Goal: Task Accomplishment & Management: Manage account settings

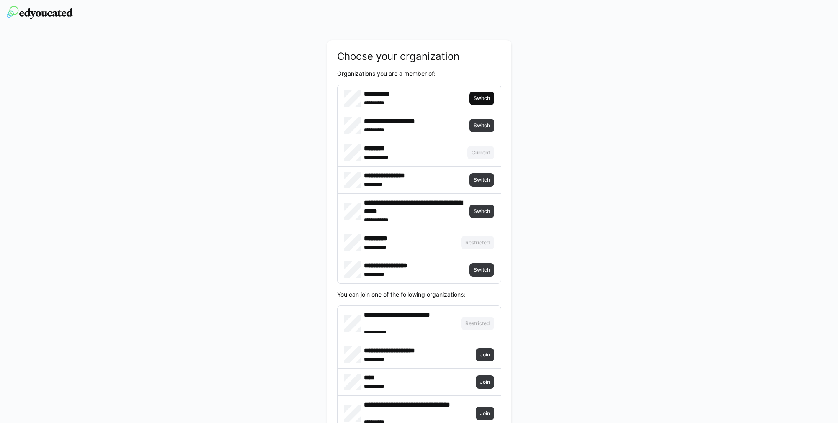
click at [485, 100] on span "Switch" at bounding box center [482, 98] width 18 height 7
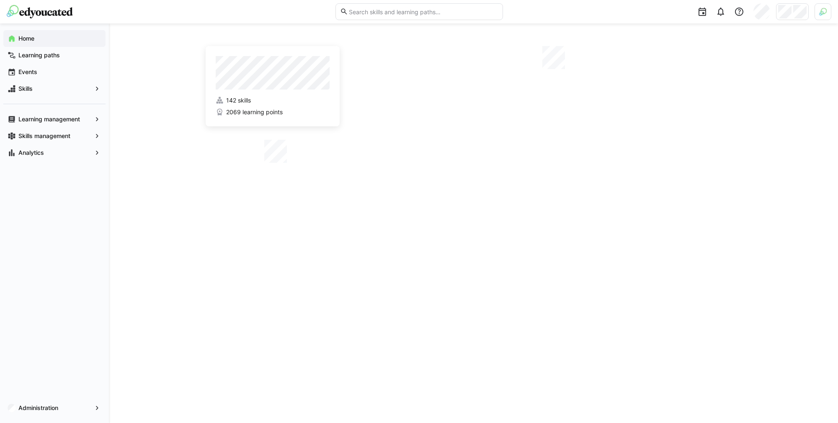
click at [826, 13] on div at bounding box center [822, 11] width 17 height 17
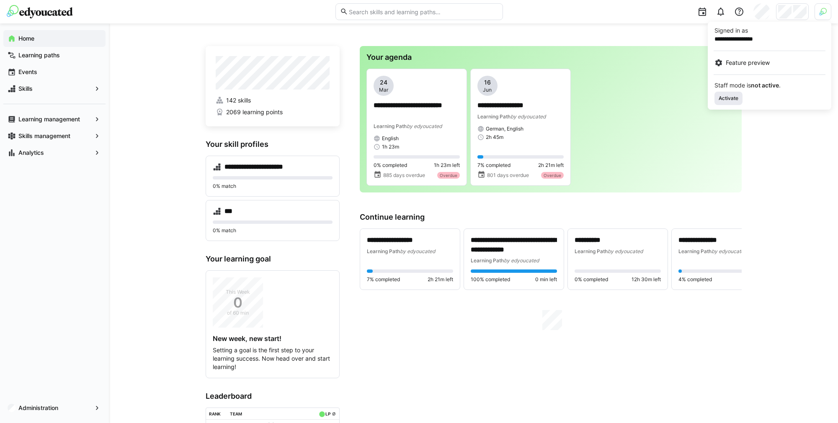
click at [738, 94] on span "Activate" at bounding box center [728, 98] width 28 height 13
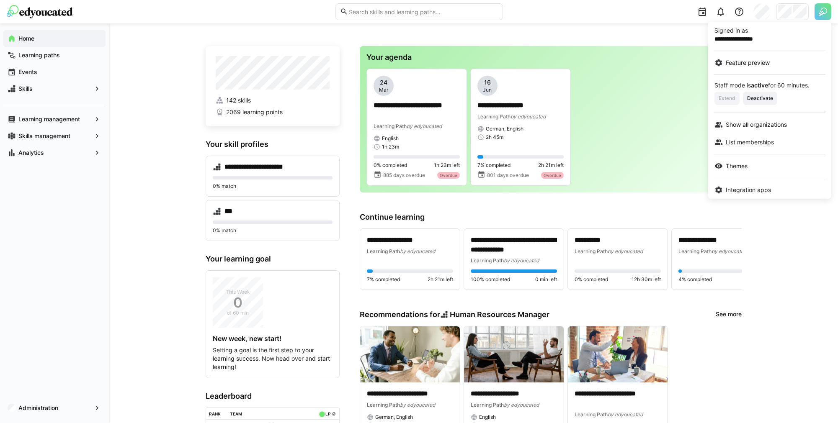
click at [797, 15] on div at bounding box center [419, 211] width 838 height 423
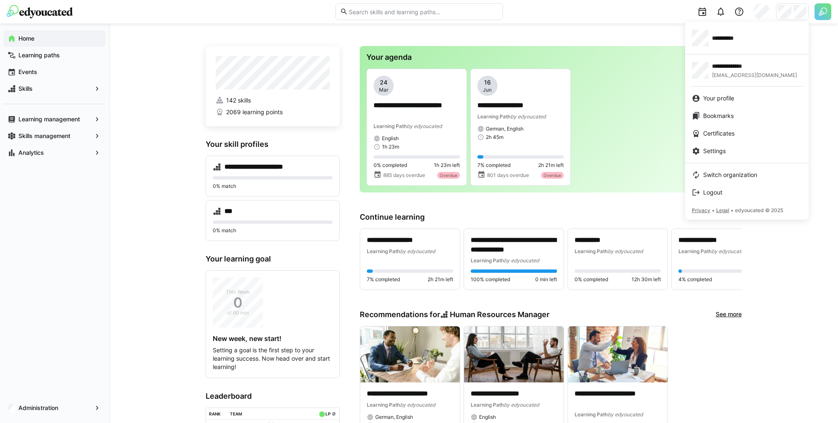
click at [728, 172] on span "Switch organization" at bounding box center [730, 175] width 54 height 8
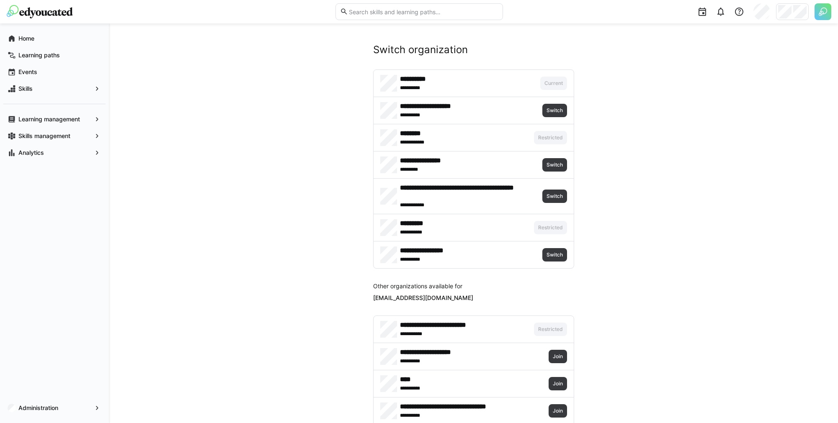
click at [551, 140] on span "Switch" at bounding box center [554, 137] width 18 height 7
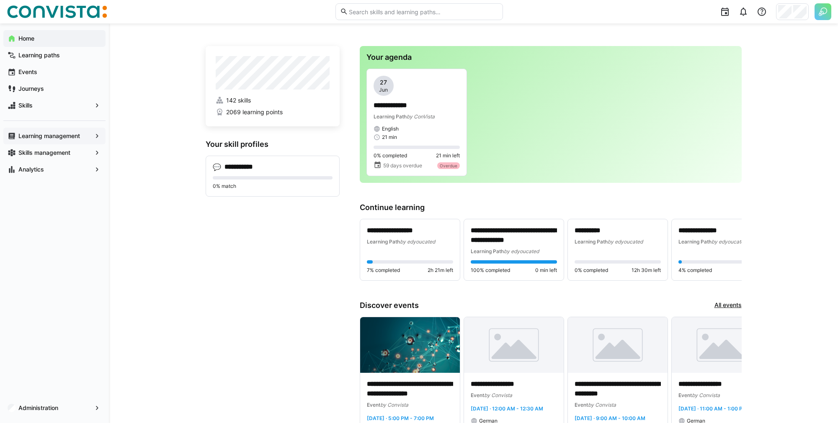
click at [85, 136] on span "Learning management" at bounding box center [54, 136] width 75 height 8
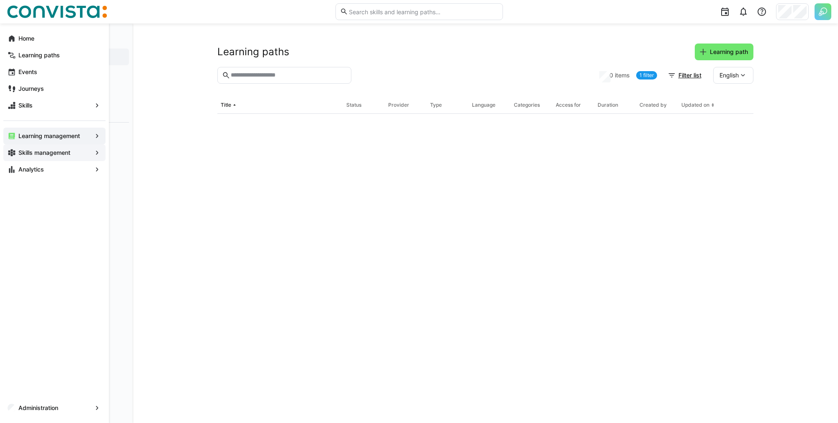
click at [76, 152] on span "Skills management" at bounding box center [54, 153] width 75 height 8
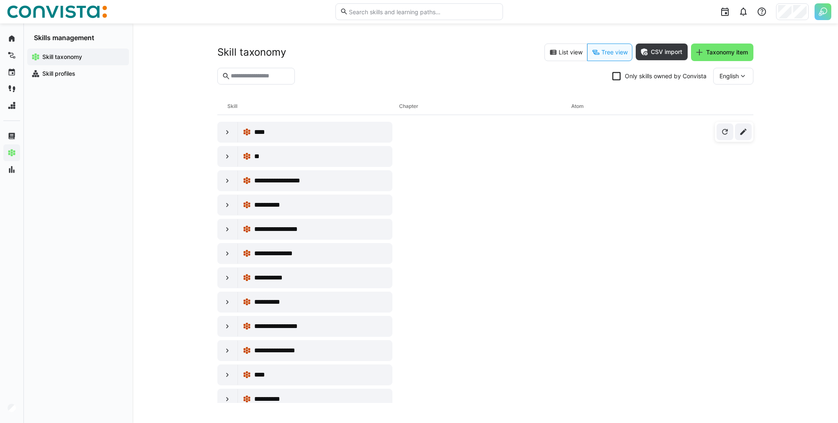
click at [669, 78] on eds-checkbox "Only skills owned by Convista" at bounding box center [659, 76] width 94 height 8
click at [229, 160] on eds-icon at bounding box center [227, 156] width 8 height 8
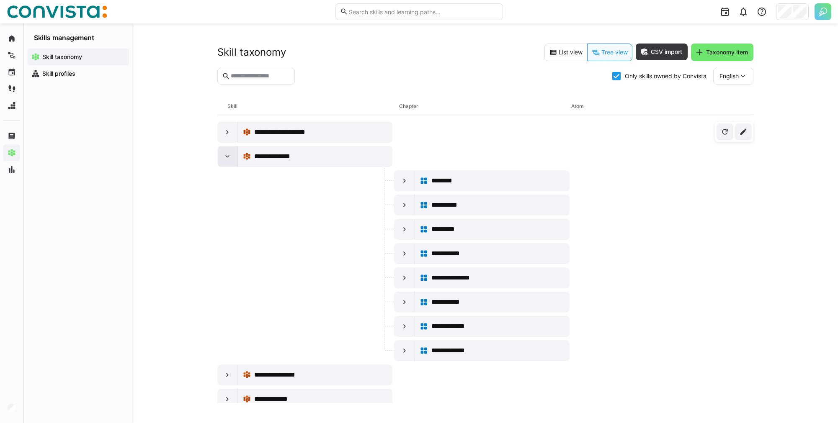
click at [229, 160] on eds-icon at bounding box center [227, 156] width 8 height 8
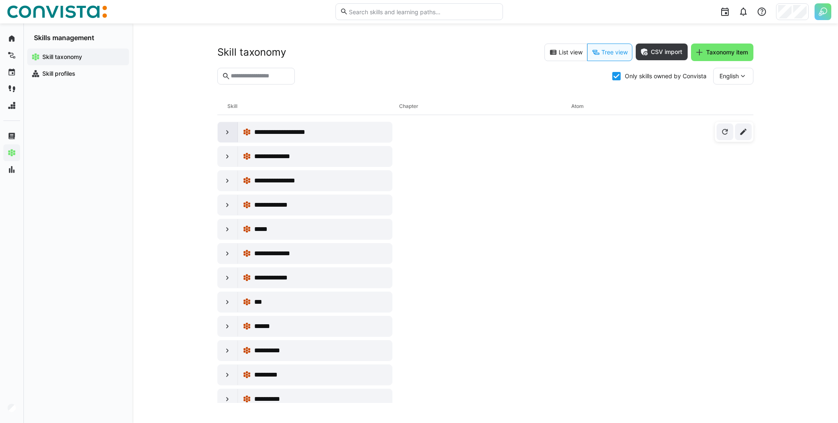
click at [234, 136] on div at bounding box center [228, 132] width 20 height 20
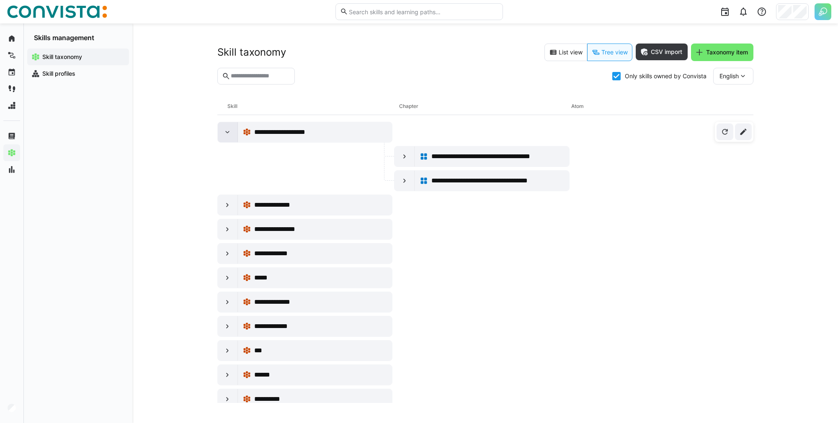
click at [234, 136] on div at bounding box center [228, 132] width 20 height 20
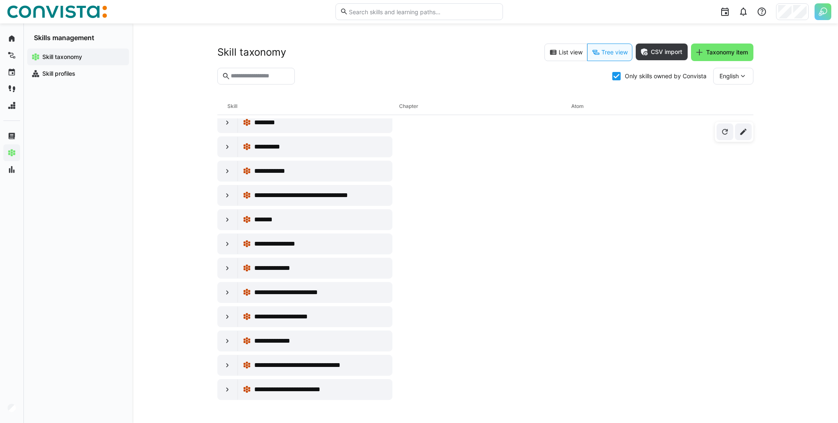
scroll to position [301, 0]
click at [227, 268] on eds-icon at bounding box center [227, 268] width 8 height 8
click at [227, 267] on eds-icon at bounding box center [227, 268] width 8 height 8
click at [232, 250] on div at bounding box center [228, 244] width 20 height 20
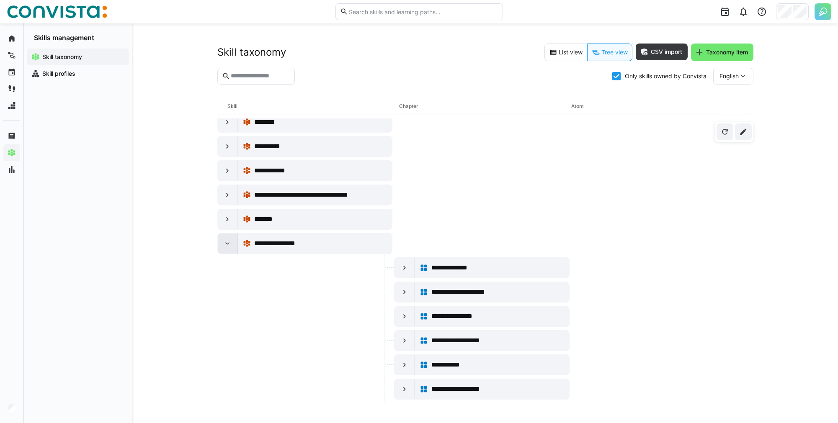
click at [232, 250] on div at bounding box center [228, 244] width 20 height 20
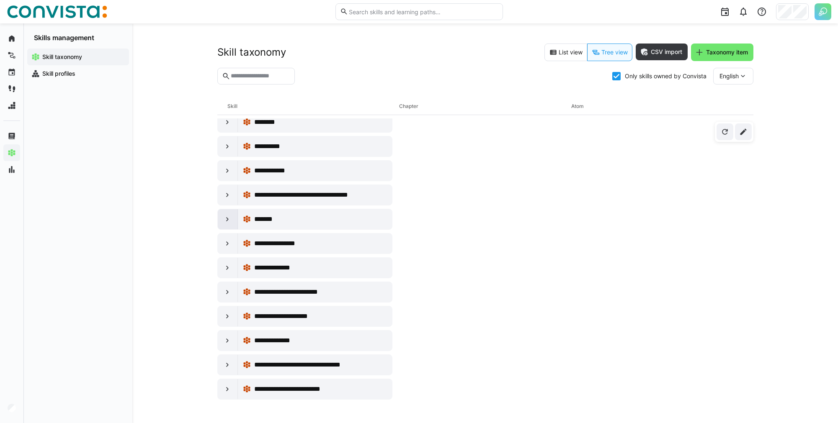
click at [237, 224] on div at bounding box center [228, 219] width 20 height 20
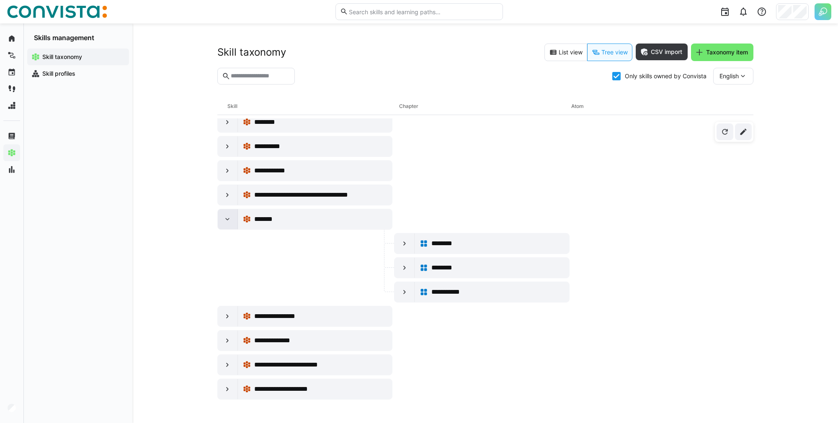
click at [237, 223] on div at bounding box center [228, 219] width 20 height 20
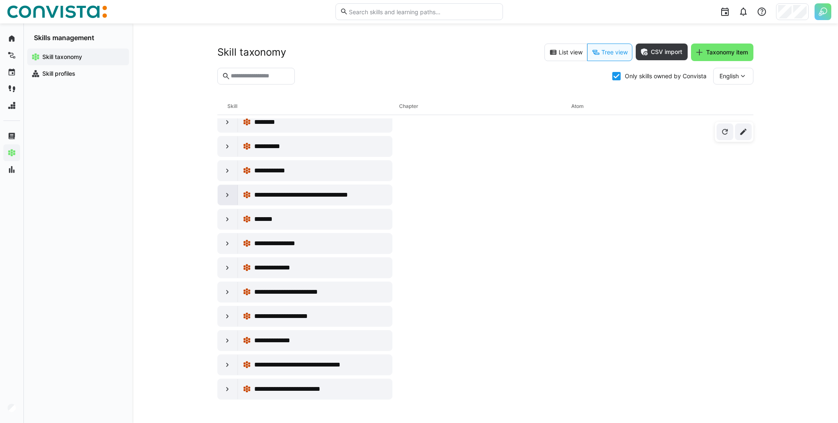
click at [236, 192] on div at bounding box center [228, 195] width 20 height 20
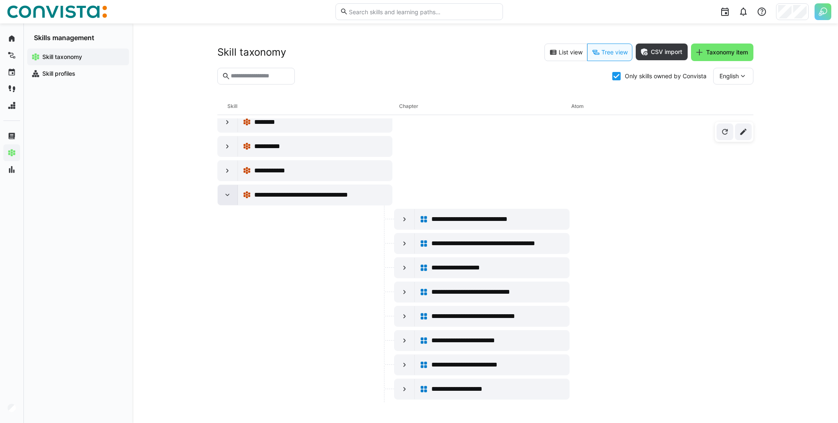
click at [234, 193] on div at bounding box center [228, 195] width 20 height 20
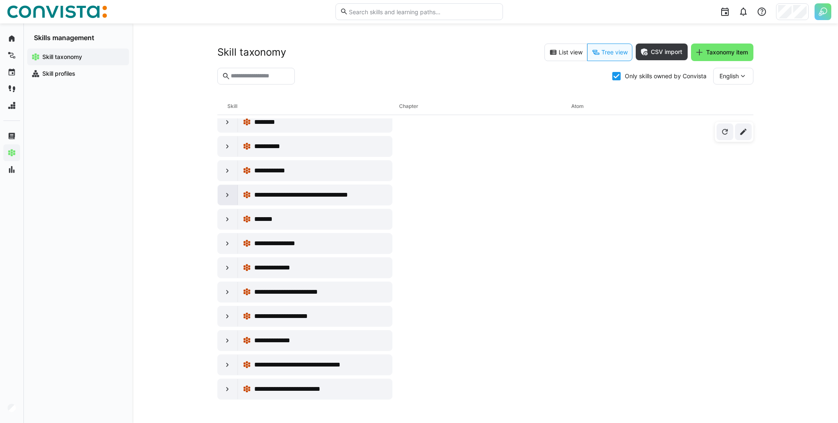
click at [232, 198] on div at bounding box center [228, 195] width 20 height 20
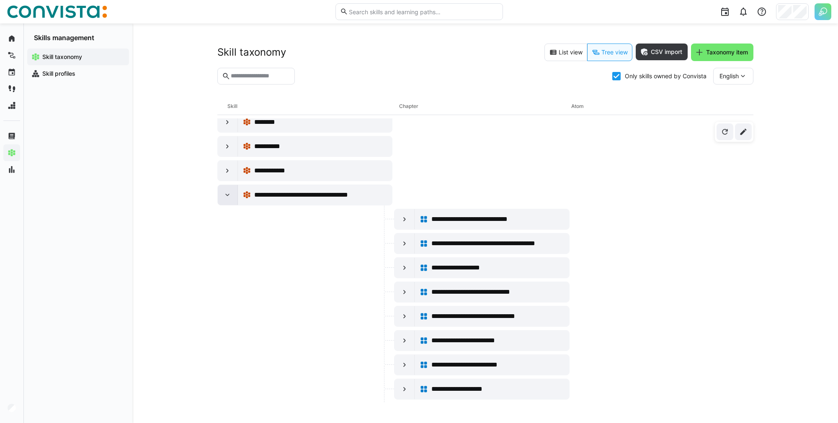
click at [232, 198] on div at bounding box center [228, 195] width 20 height 20
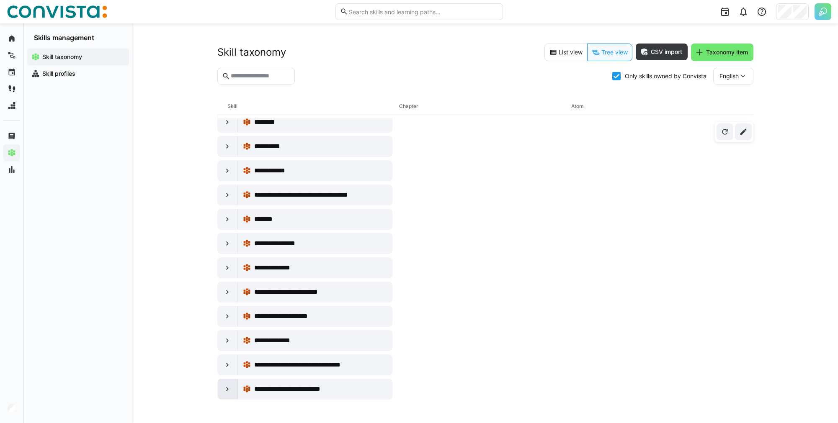
click at [229, 391] on eds-icon at bounding box center [227, 389] width 8 height 8
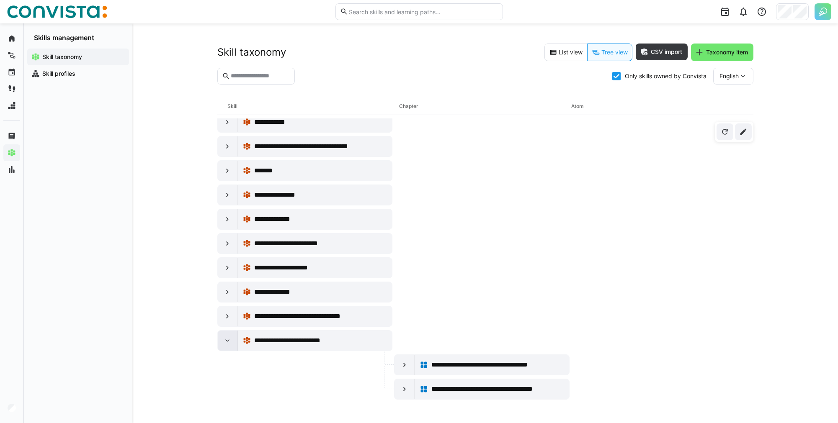
click at [228, 339] on eds-icon at bounding box center [227, 341] width 8 height 8
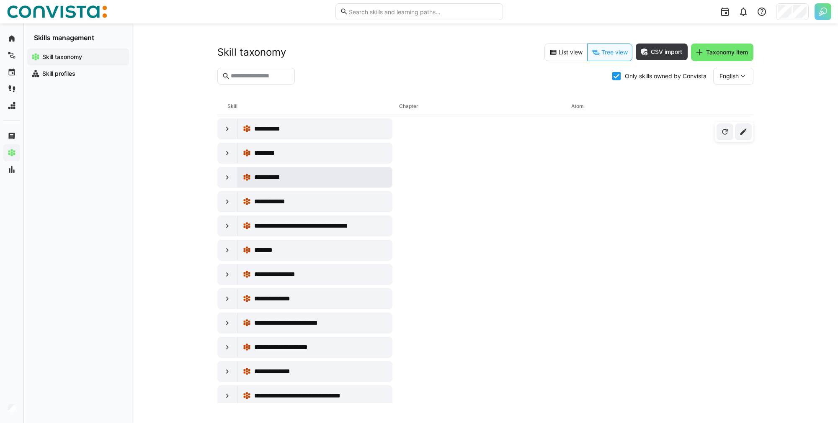
scroll to position [259, 0]
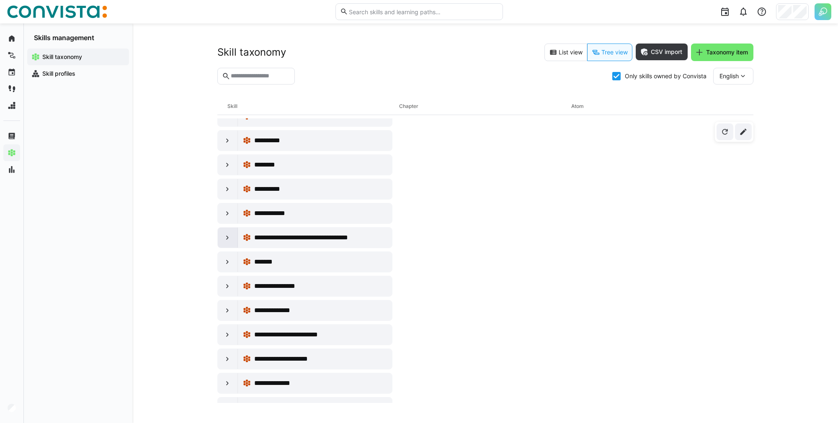
click at [232, 242] on div at bounding box center [228, 238] width 20 height 20
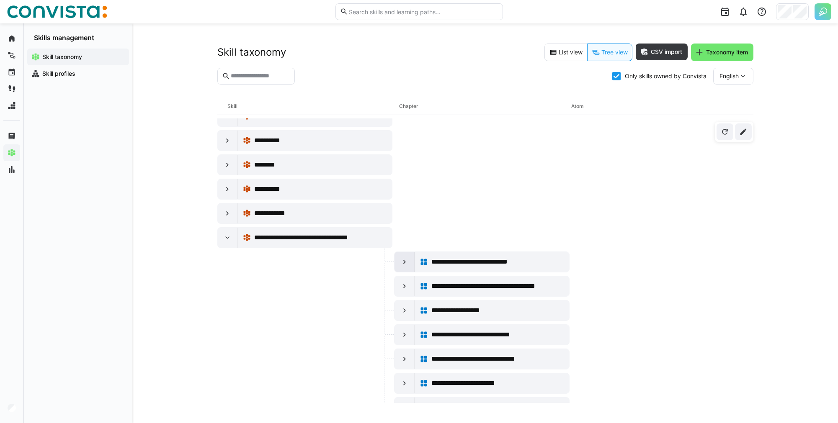
click at [406, 267] on div at bounding box center [404, 262] width 20 height 20
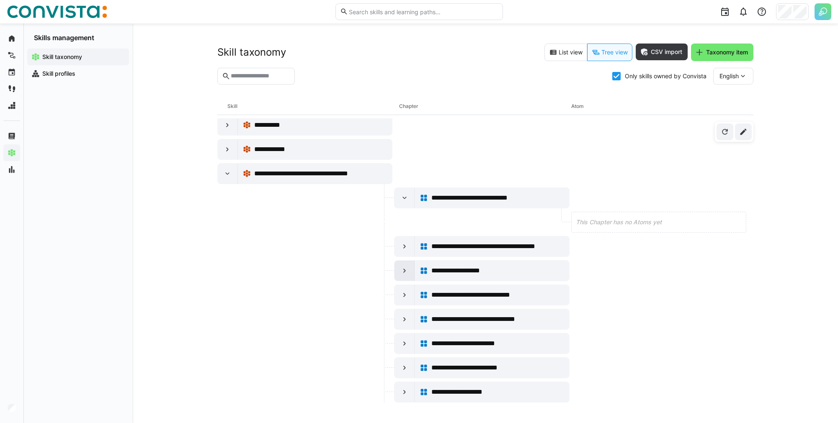
scroll to position [344, 0]
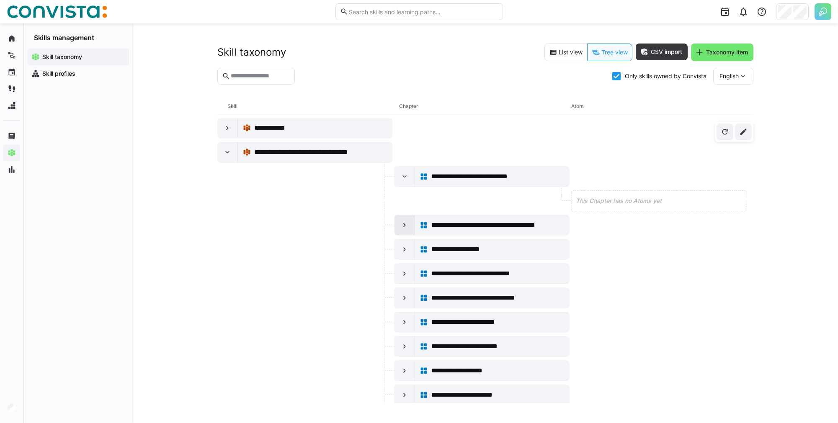
click at [402, 226] on eds-icon at bounding box center [404, 225] width 8 height 8
click at [412, 180] on div at bounding box center [404, 177] width 20 height 20
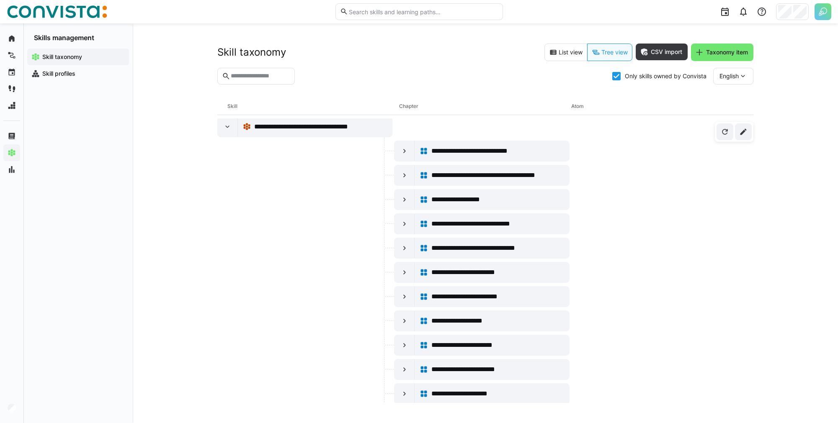
scroll to position [259, 0]
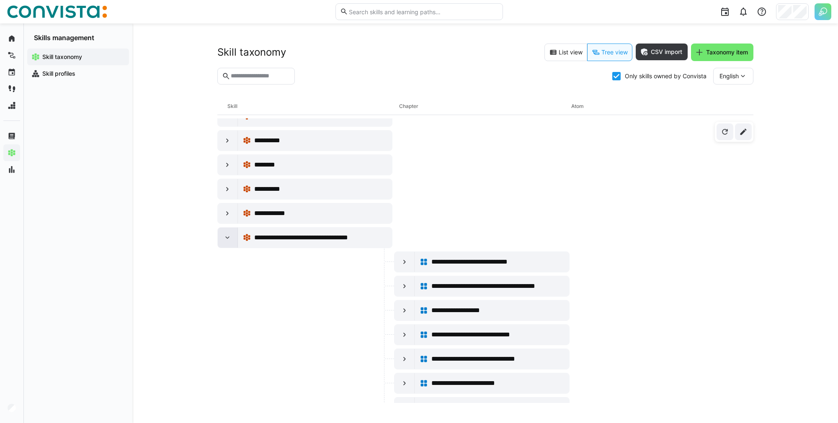
click at [235, 242] on div at bounding box center [228, 238] width 20 height 20
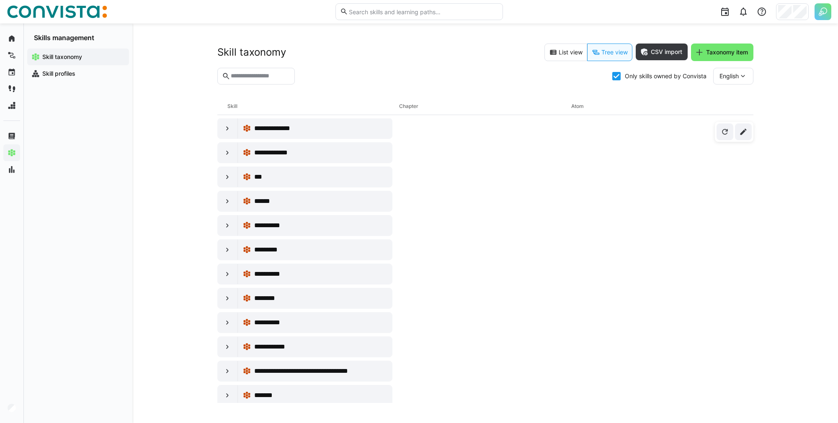
scroll to position [45, 0]
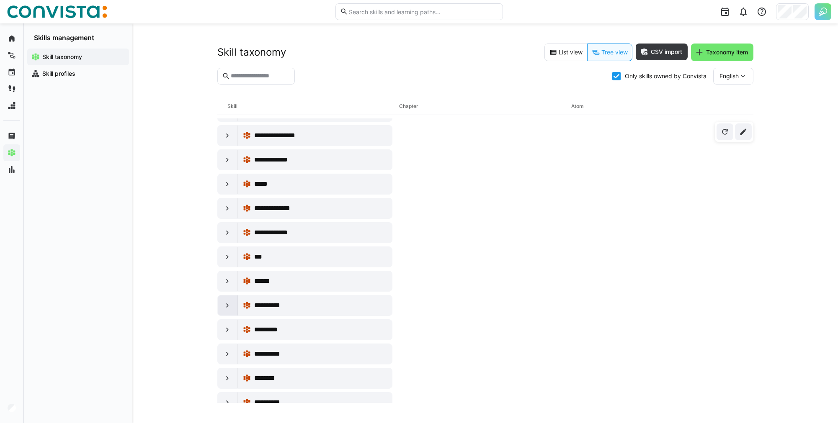
click at [224, 307] on eds-icon at bounding box center [227, 305] width 8 height 8
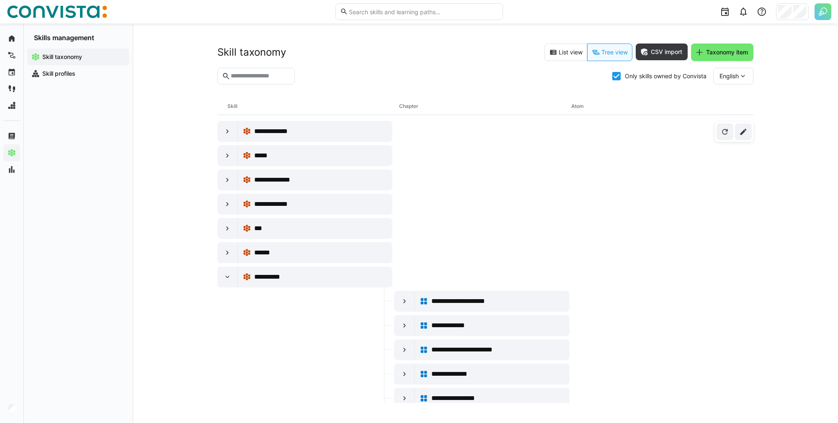
scroll to position [88, 0]
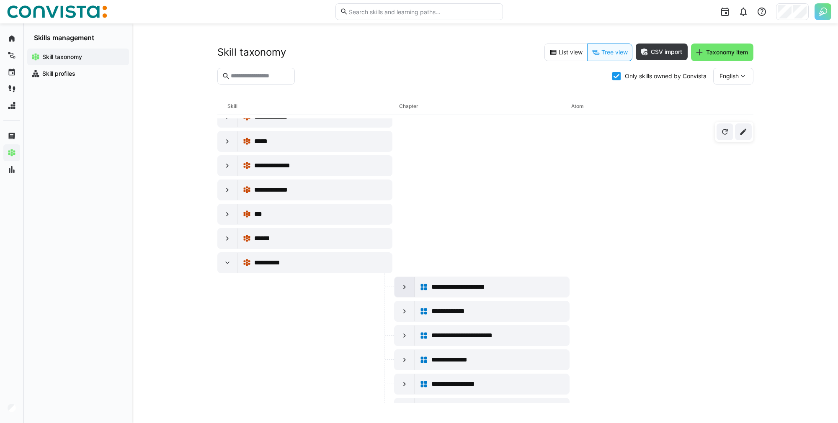
click at [402, 286] on eds-icon at bounding box center [404, 287] width 8 height 8
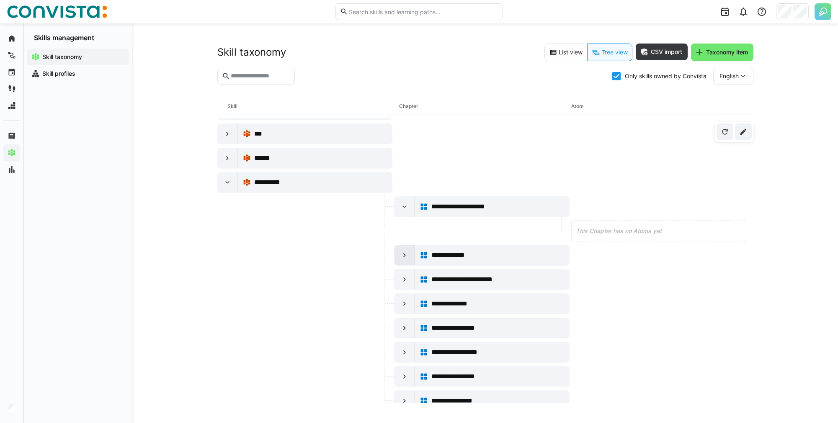
scroll to position [173, 0]
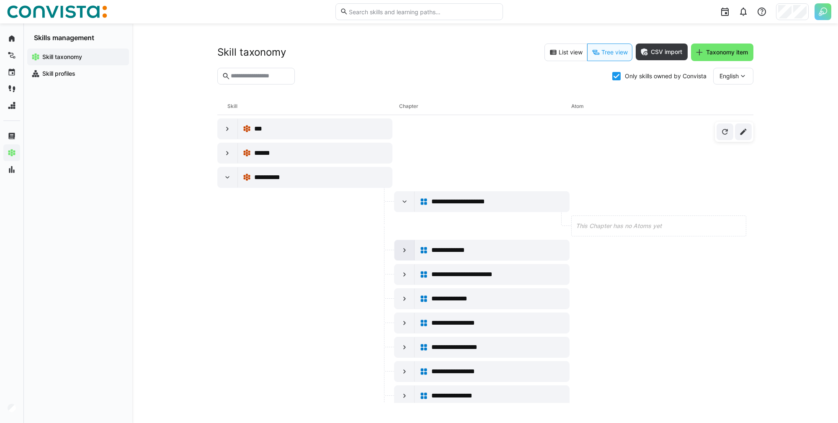
click at [401, 255] on div at bounding box center [404, 250] width 20 height 20
click at [402, 254] on eds-icon at bounding box center [404, 250] width 8 height 8
click at [409, 206] on div at bounding box center [404, 202] width 20 height 20
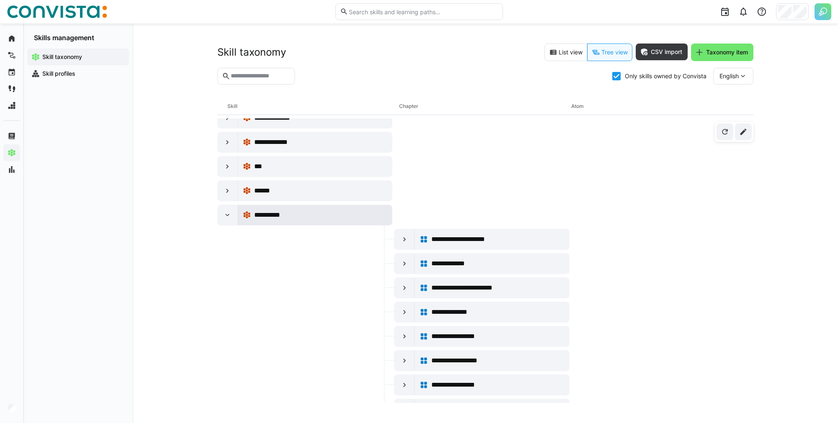
scroll to position [131, 0]
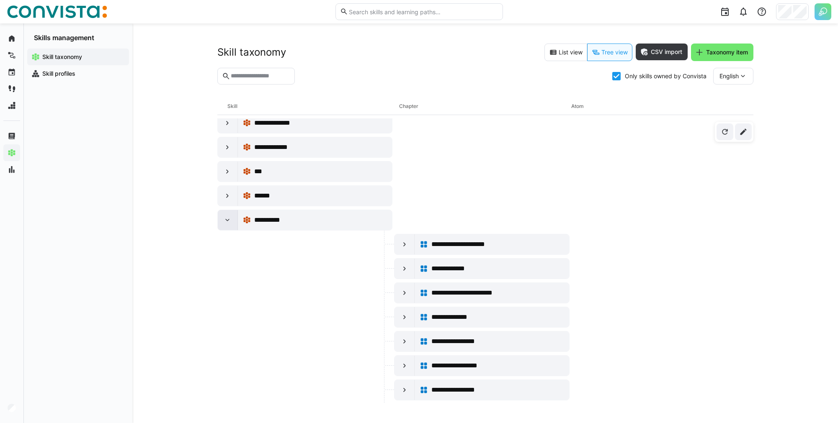
click at [233, 220] on div at bounding box center [228, 220] width 20 height 20
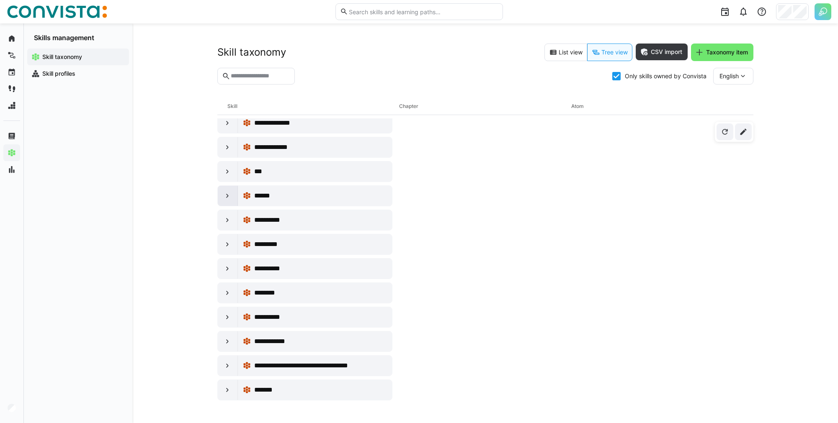
click at [233, 199] on div at bounding box center [228, 196] width 20 height 20
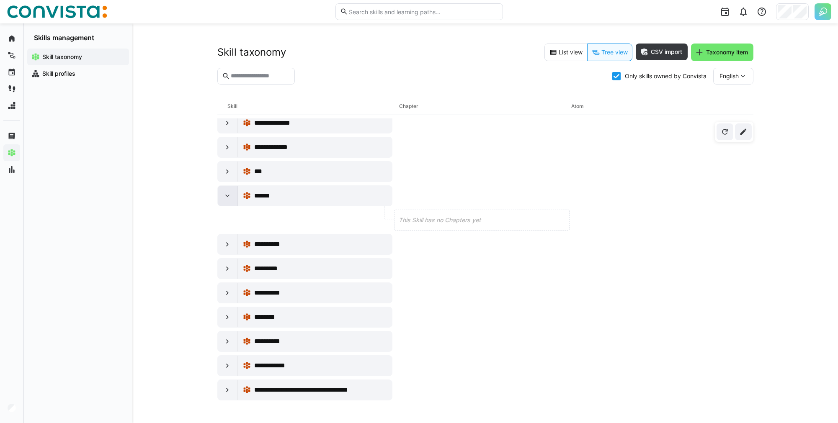
click at [233, 198] on div at bounding box center [228, 196] width 20 height 20
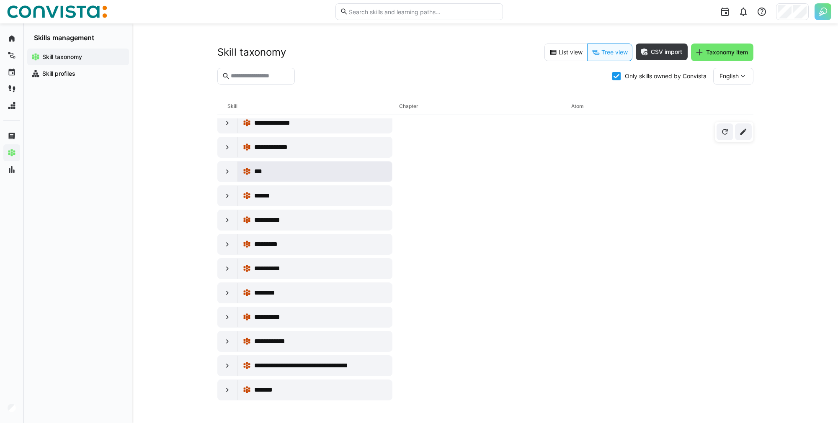
click at [242, 178] on div "***" at bounding box center [315, 172] width 154 height 20
click at [219, 170] on div at bounding box center [228, 172] width 20 height 20
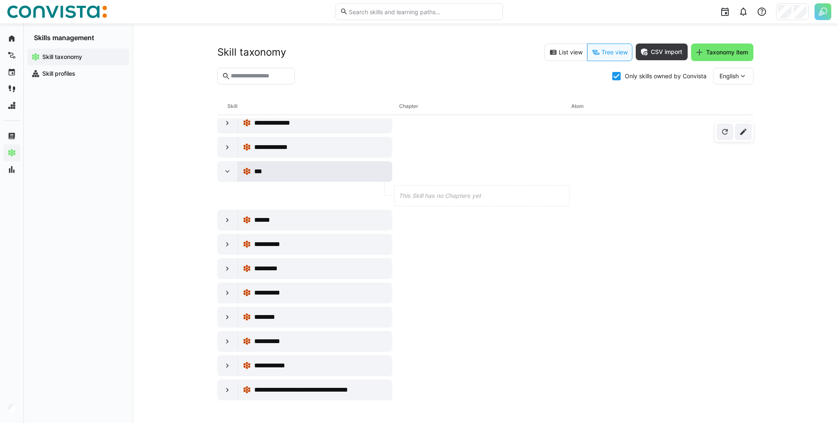
click at [259, 174] on span "***" at bounding box center [259, 172] width 10 height 10
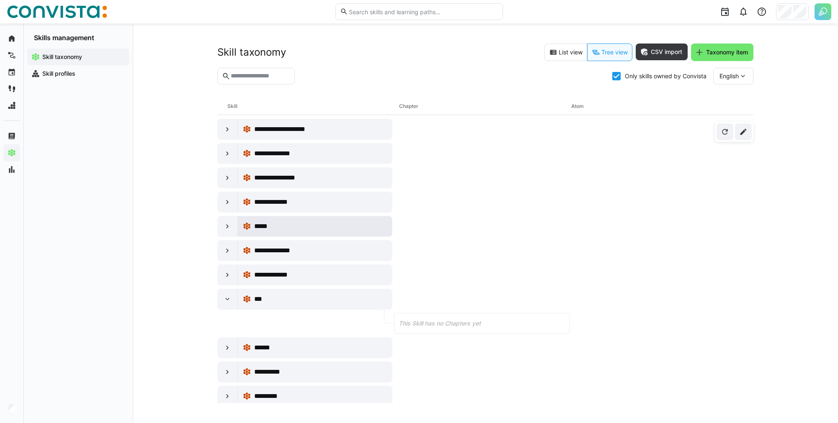
scroll to position [0, 0]
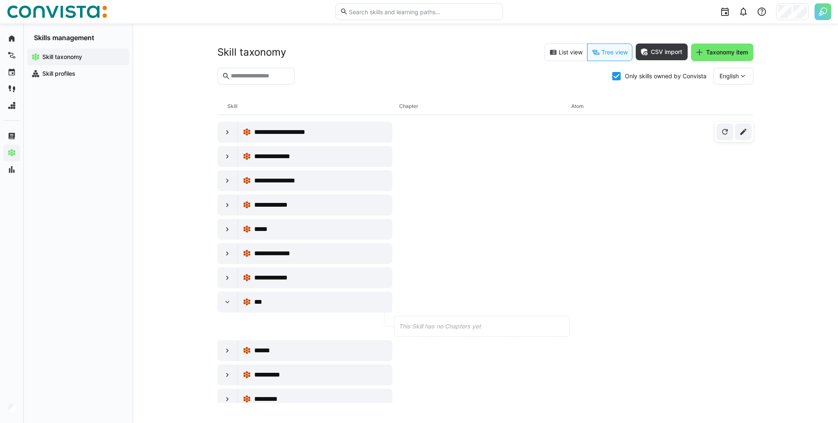
click at [614, 75] on icon at bounding box center [616, 76] width 8 height 8
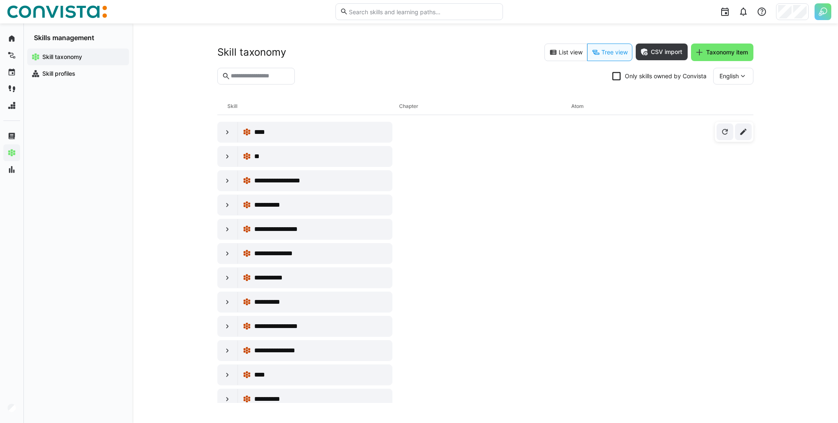
click at [615, 77] on icon at bounding box center [616, 76] width 8 height 8
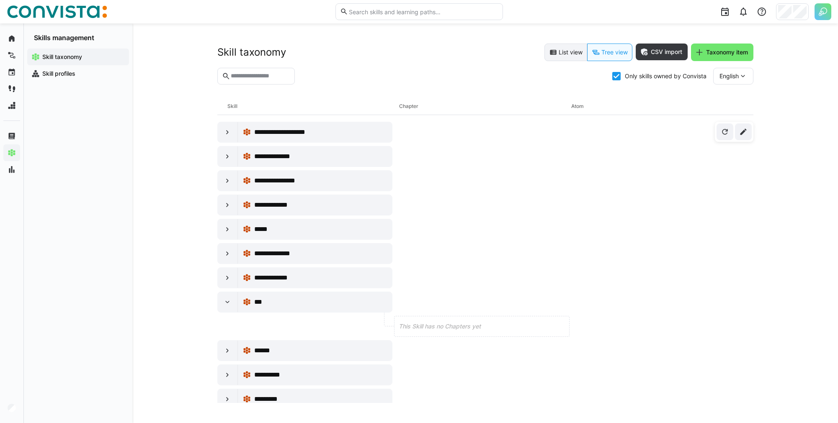
click at [549, 52] on eds-icon at bounding box center [553, 52] width 8 height 8
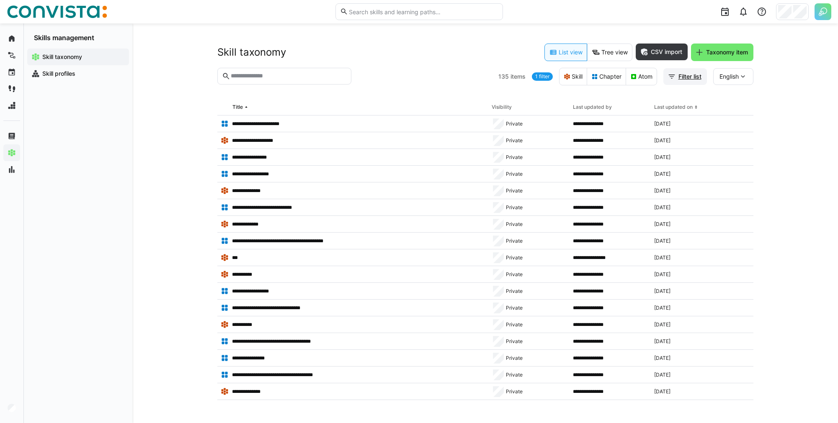
click at [700, 78] on span "Filter list" at bounding box center [690, 76] width 26 height 8
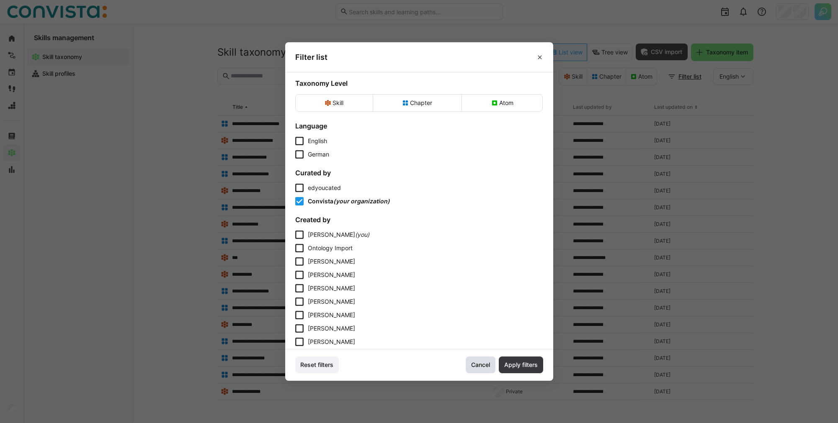
click at [477, 370] on span "Cancel" at bounding box center [481, 365] width 30 height 17
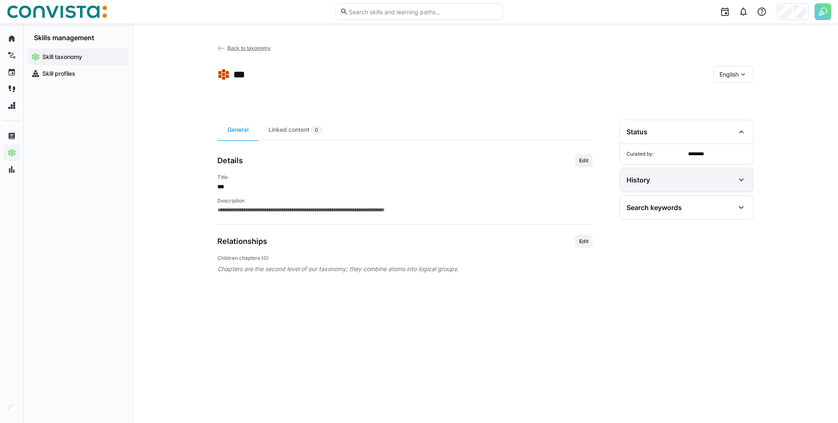
click at [735, 188] on div "History" at bounding box center [686, 179] width 133 height 23
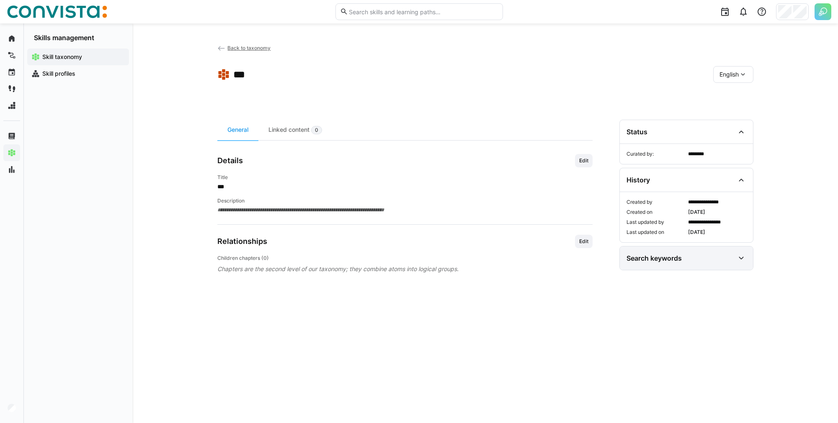
click at [738, 252] on div "Search keywords" at bounding box center [686, 258] width 133 height 23
click at [224, 46] on eds-icon at bounding box center [221, 48] width 8 height 8
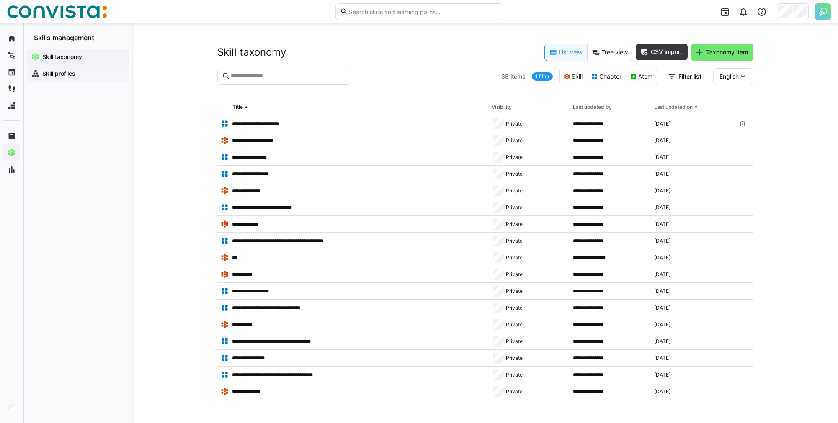
click at [0, 0] on app-navigation-label "Skill profiles" at bounding box center [0, 0] width 0 height 0
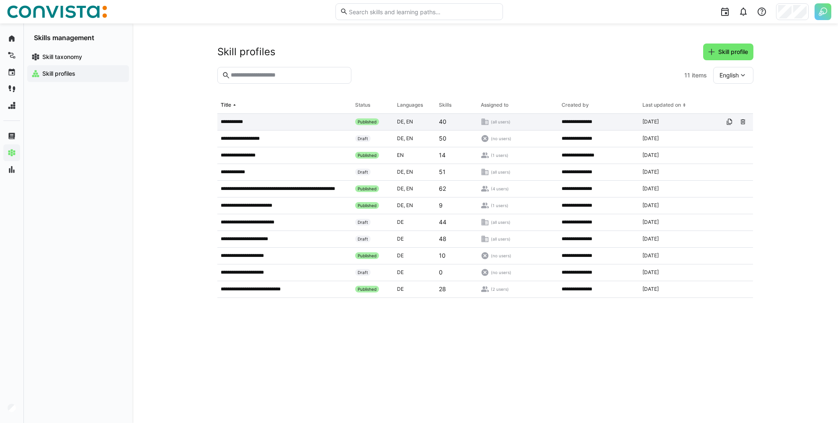
click at [314, 126] on div "**********" at bounding box center [284, 122] width 135 height 17
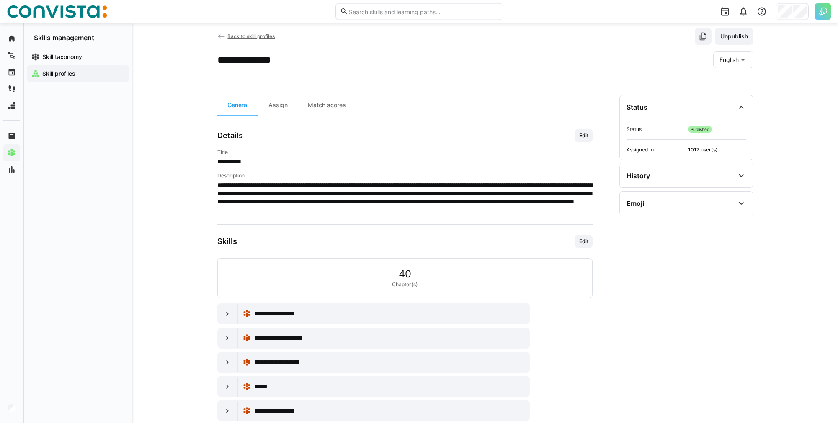
scroll to position [34, 0]
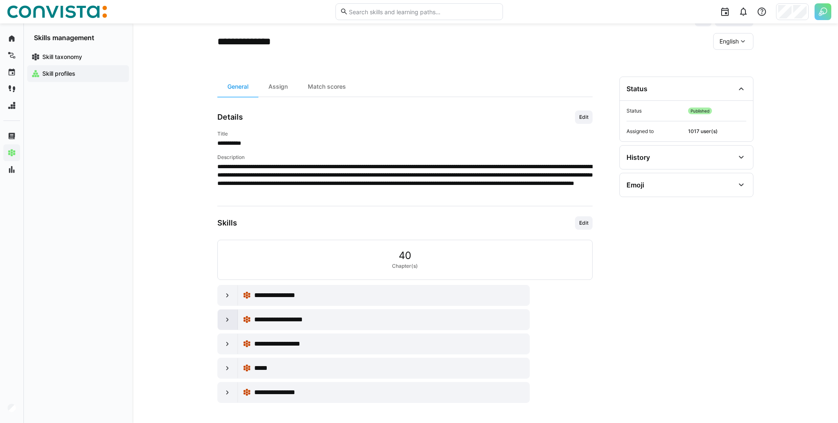
click at [233, 324] on div at bounding box center [228, 320] width 20 height 20
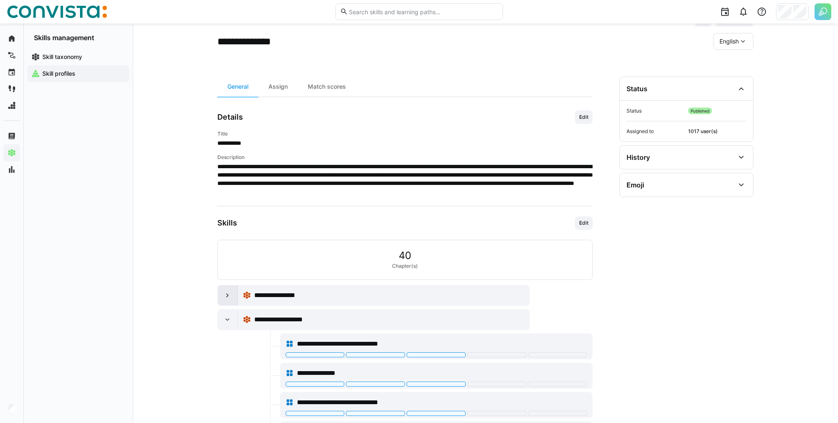
click at [224, 299] on eds-icon at bounding box center [227, 295] width 8 height 8
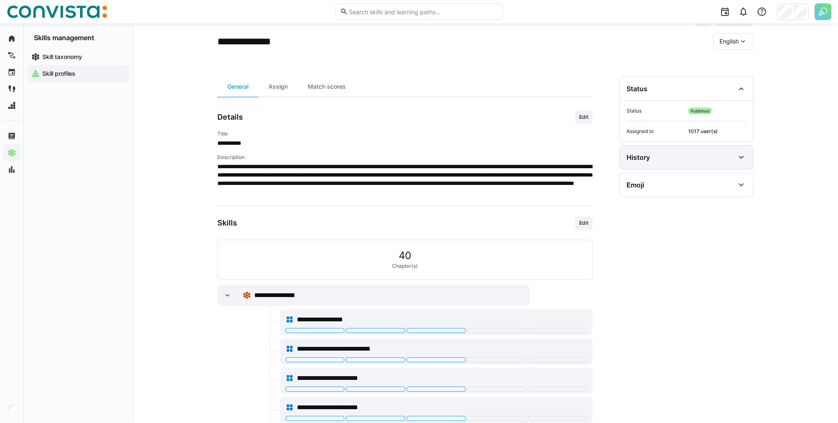
click at [743, 157] on eds-icon at bounding box center [741, 157] width 10 height 10
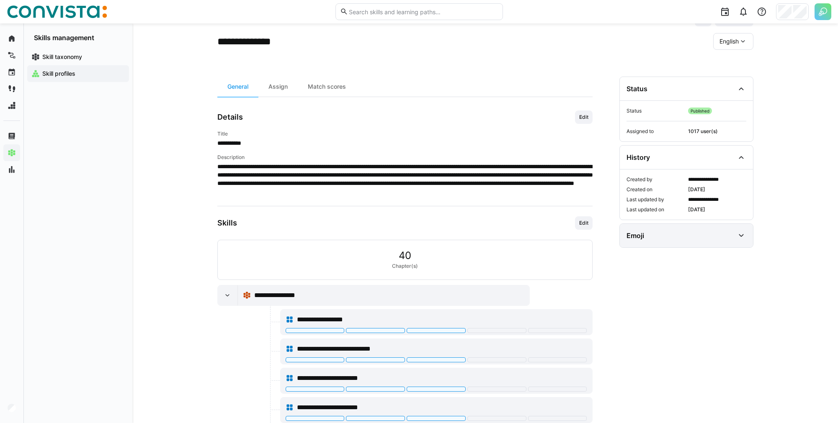
click at [737, 229] on div "Emoji" at bounding box center [686, 235] width 133 height 23
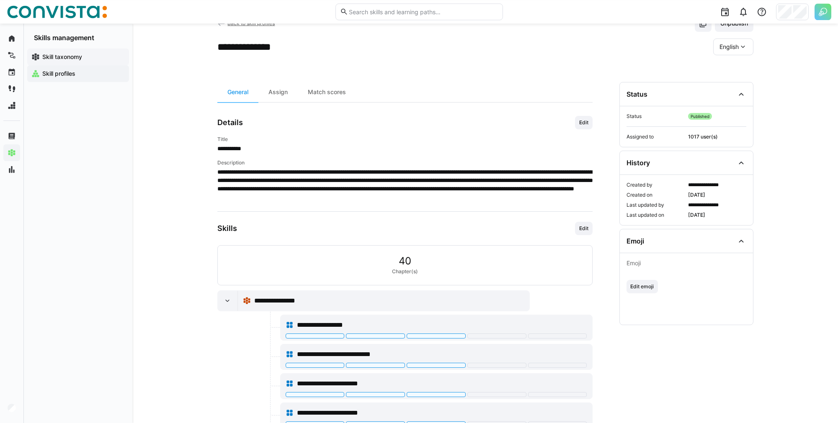
scroll to position [0, 0]
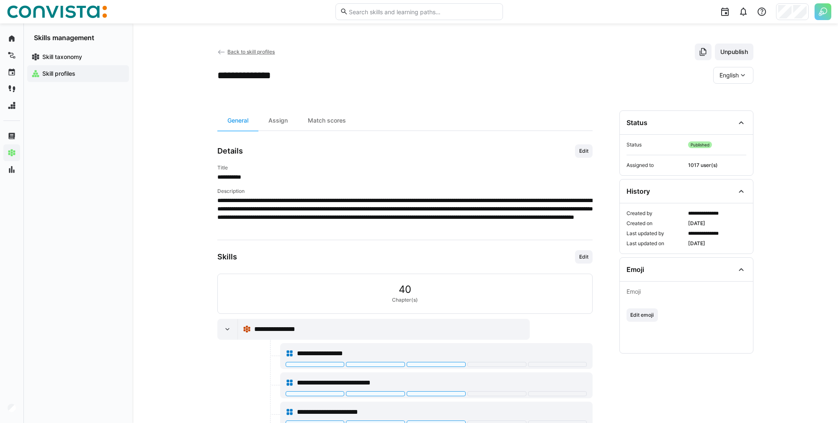
click at [0, 0] on app-navigation-label "Skill profiles" at bounding box center [0, 0] width 0 height 0
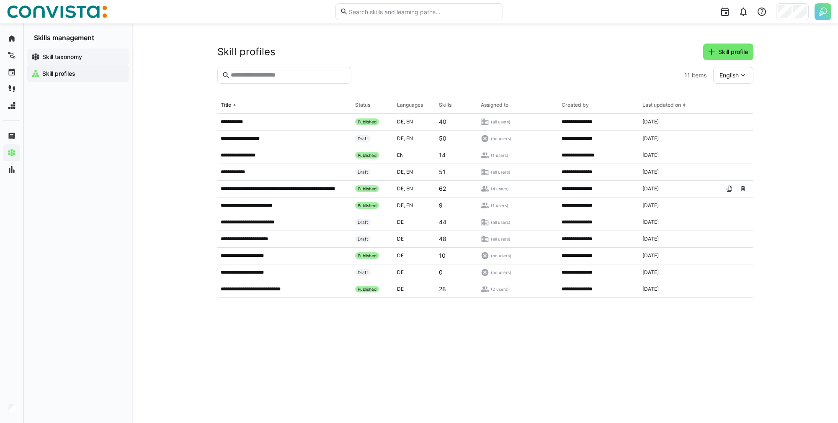
drag, startPoint x: 56, startPoint y: 43, endPoint x: 54, endPoint y: 51, distance: 8.2
click at [54, 48] on div "Skill taxonomy Skill profiles" at bounding box center [78, 65] width 108 height 47
click at [0, 0] on app-navigation-label "Skill taxonomy" at bounding box center [0, 0] width 0 height 0
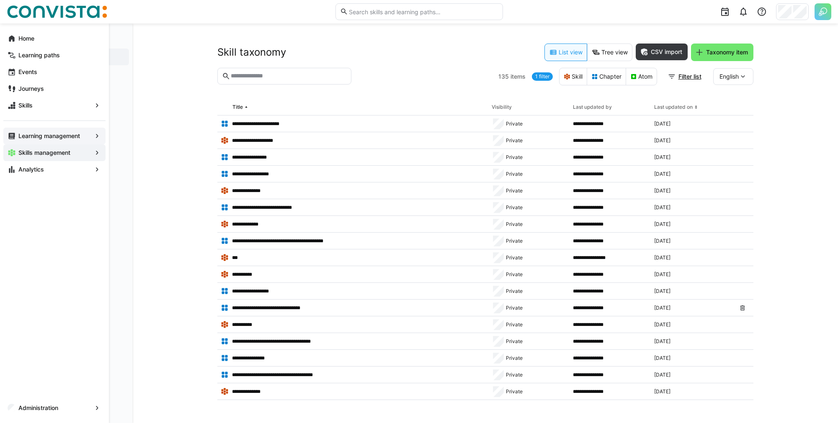
click at [0, 0] on app-navigation-label "Learning management" at bounding box center [0, 0] width 0 height 0
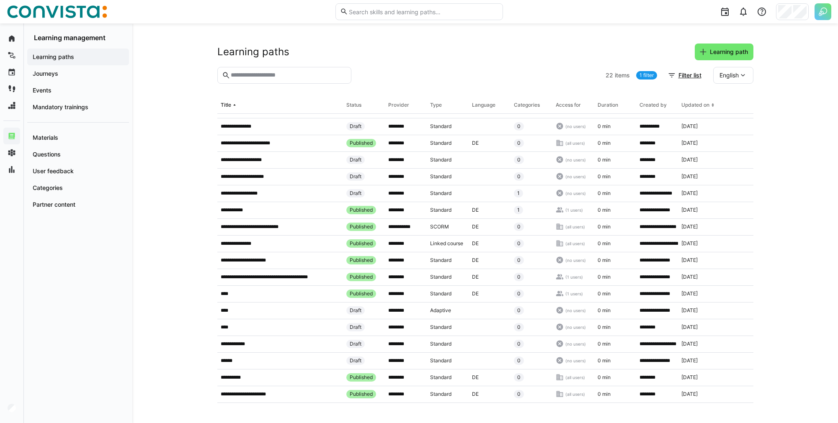
scroll to position [43, 0]
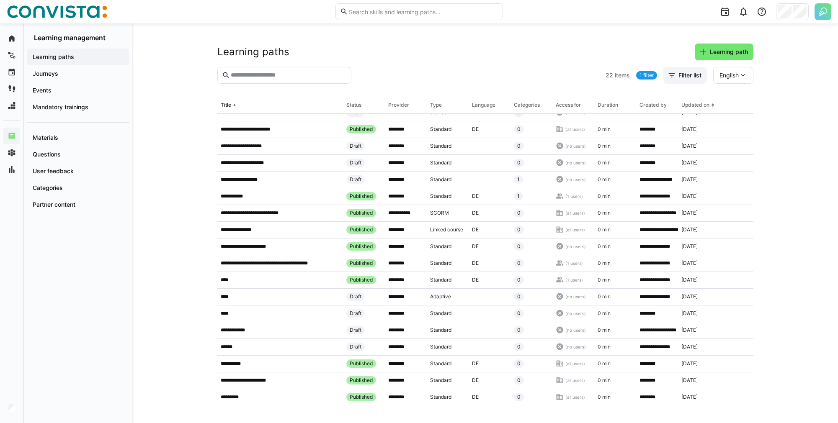
click at [677, 73] on span "Filter list" at bounding box center [690, 75] width 26 height 8
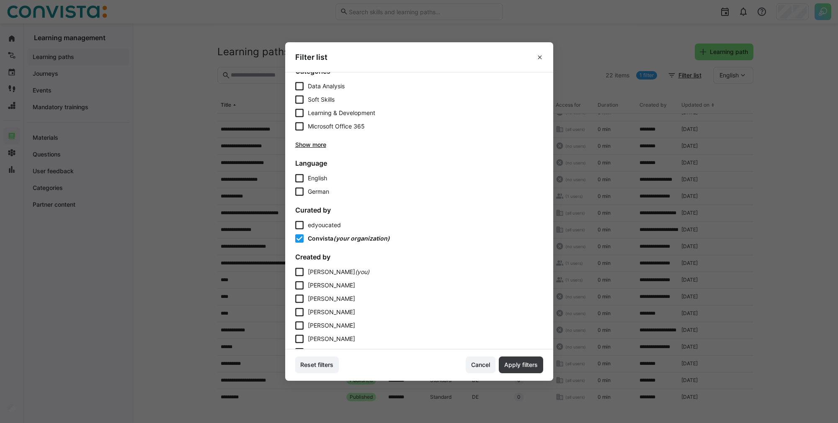
scroll to position [342, 0]
click at [489, 368] on span "Cancel" at bounding box center [480, 365] width 21 height 8
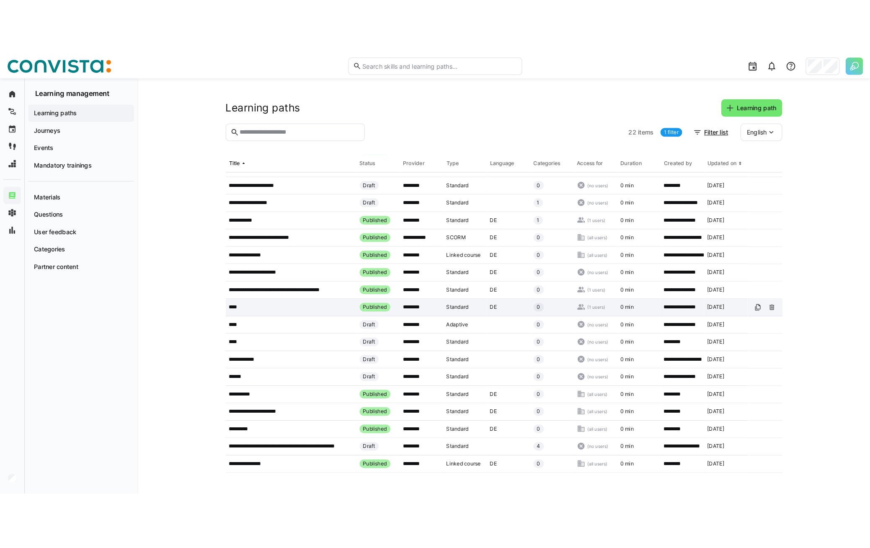
scroll to position [0, 0]
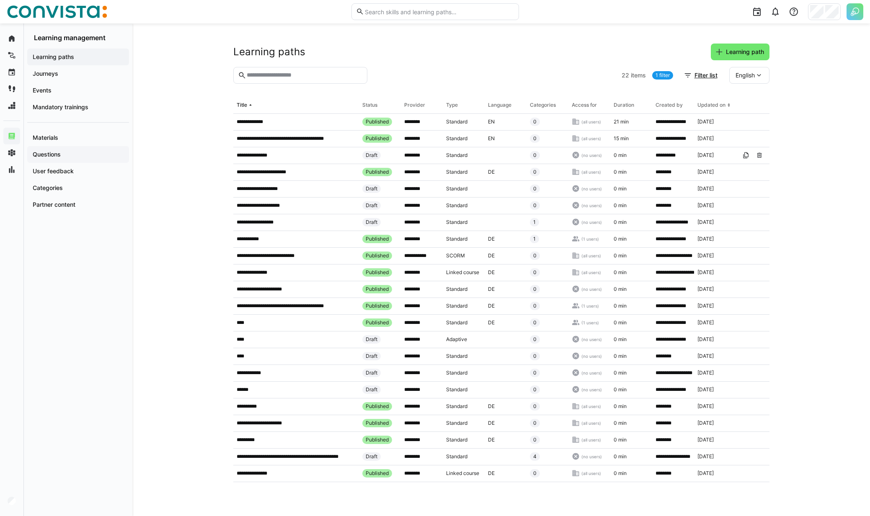
click at [0, 0] on app-navigation-label "Questions" at bounding box center [0, 0] width 0 height 0
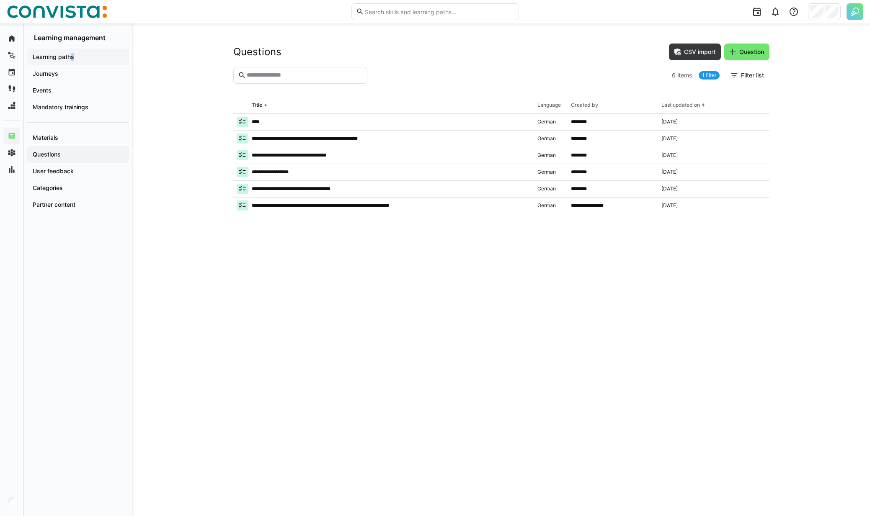
click at [73, 60] on div "Learning paths" at bounding box center [78, 57] width 102 height 17
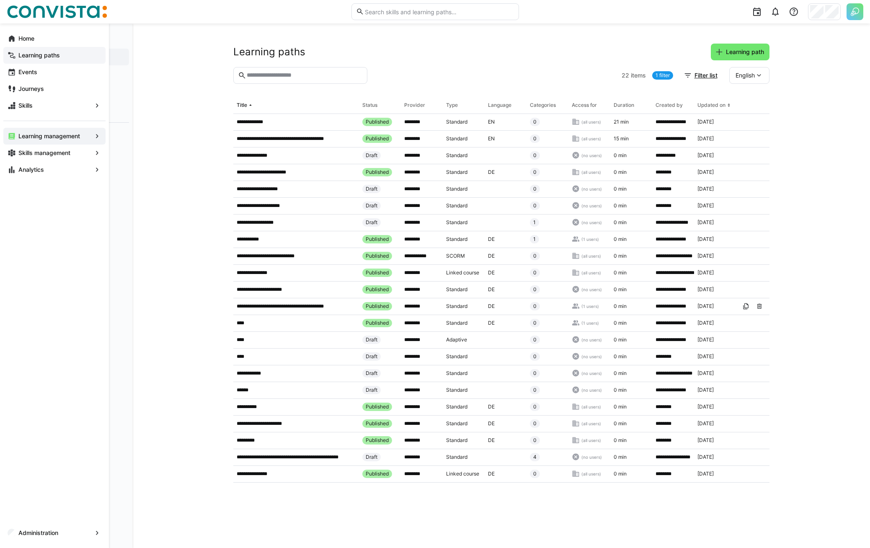
drag, startPoint x: 22, startPoint y: 65, endPoint x: 15, endPoint y: 58, distance: 10.1
click at [15, 58] on eds-icon at bounding box center [12, 55] width 8 height 8
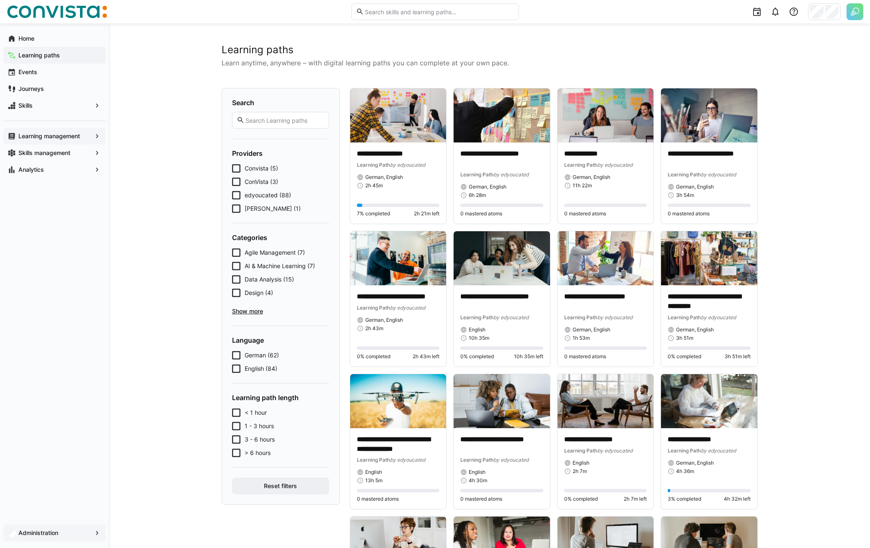
click at [0, 0] on app-navigation-label "Administration" at bounding box center [0, 0] width 0 height 0
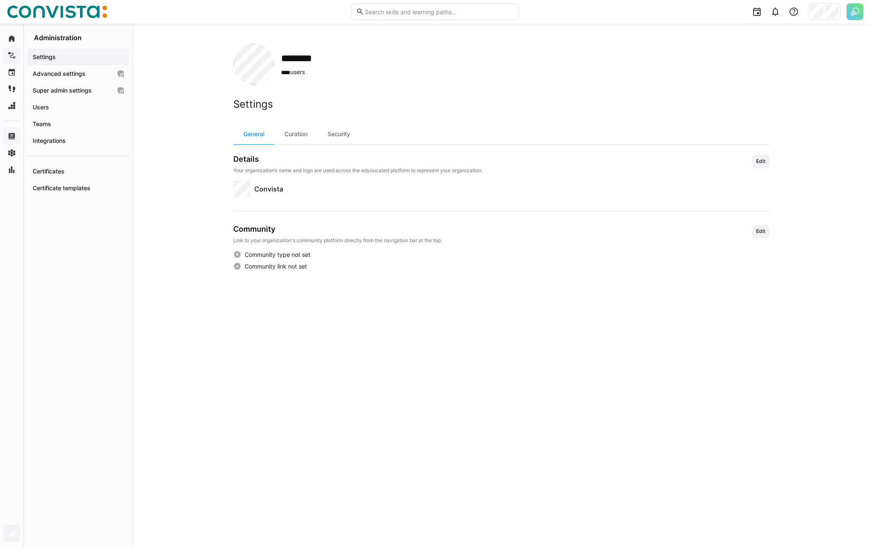
click at [229, 322] on div "******** **** users Settings General Curation Security Details Your organizatio…" at bounding box center [500, 285] width 737 height 524
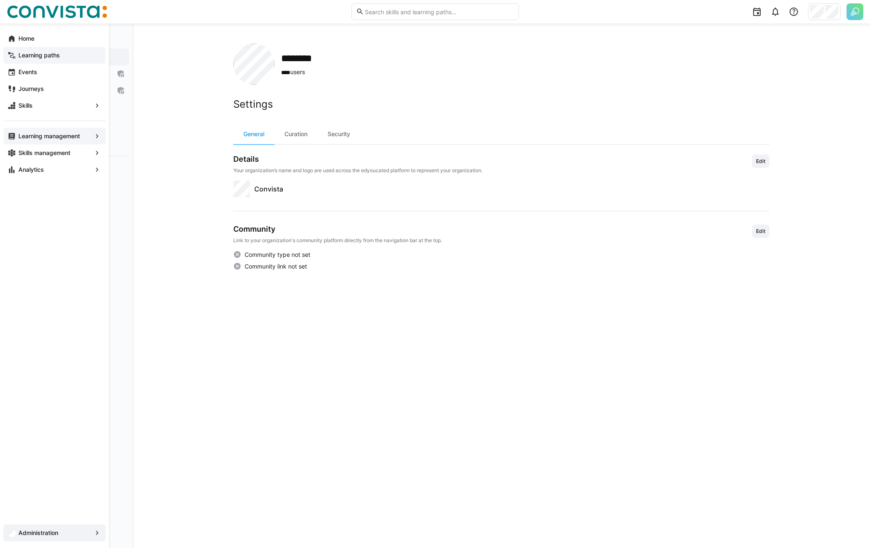
click at [0, 0] on app-navigation-label "Learning paths" at bounding box center [0, 0] width 0 height 0
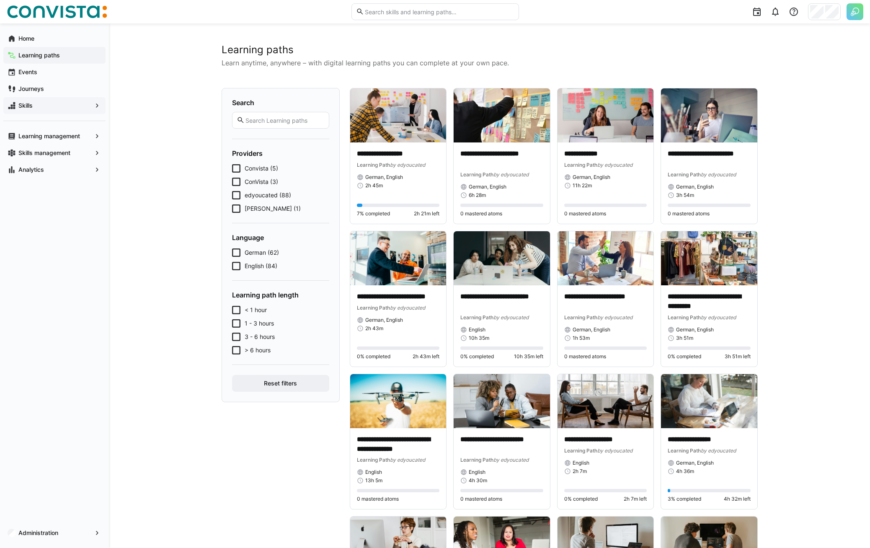
click at [62, 109] on span "Skills" at bounding box center [54, 105] width 75 height 8
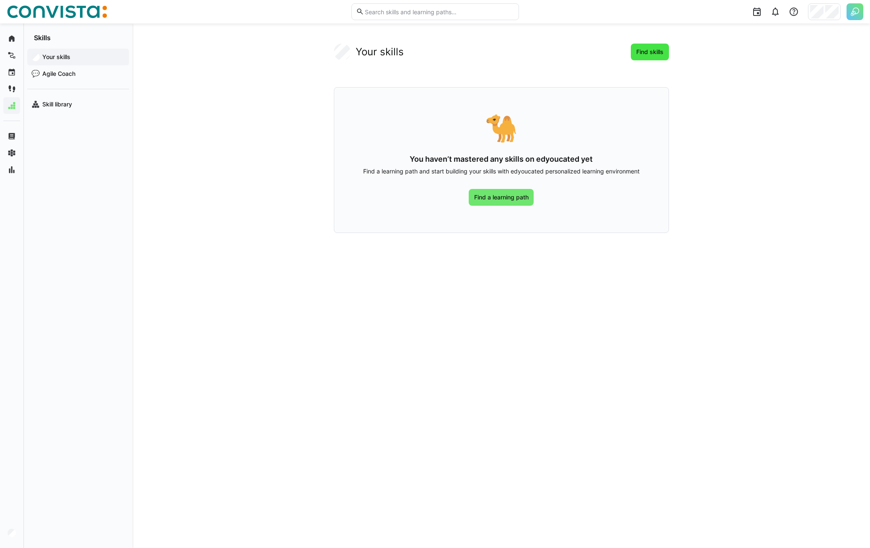
click at [657, 54] on span "Find skills" at bounding box center [650, 52] width 30 height 8
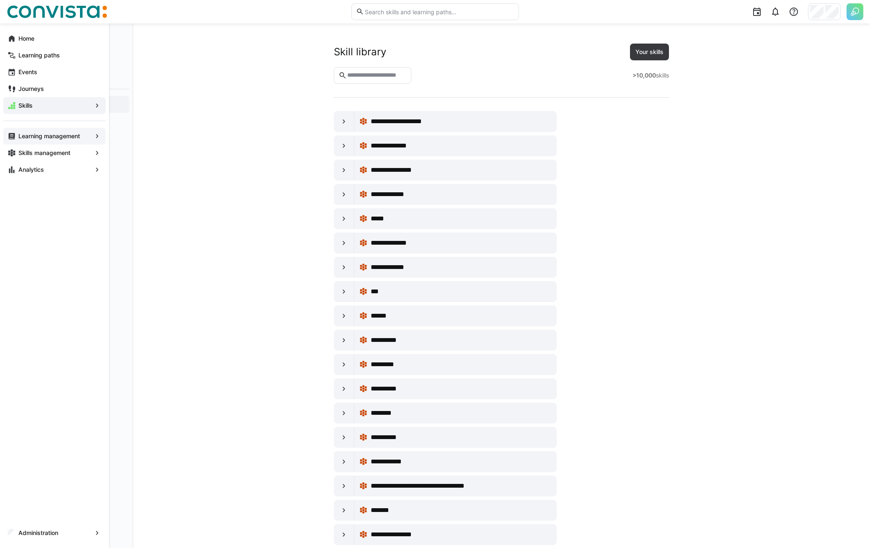
click at [36, 140] on div "Learning management" at bounding box center [54, 136] width 102 height 17
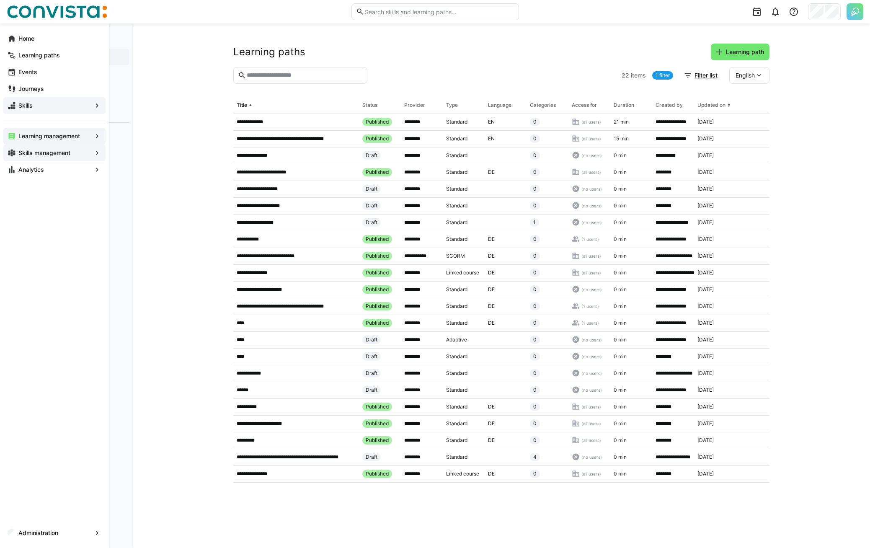
click at [15, 152] on eds-icon at bounding box center [12, 153] width 8 height 8
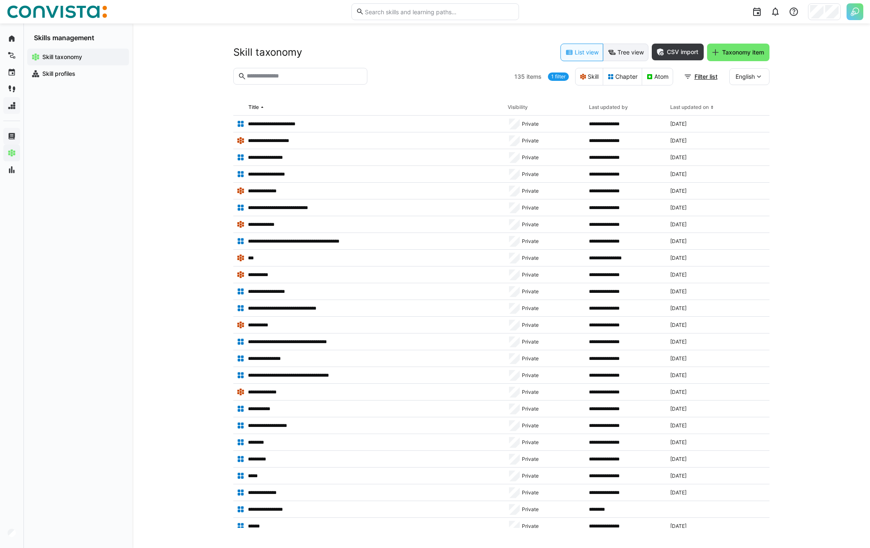
click at [630, 53] on eds-button-option "Tree view" at bounding box center [625, 53] width 45 height 18
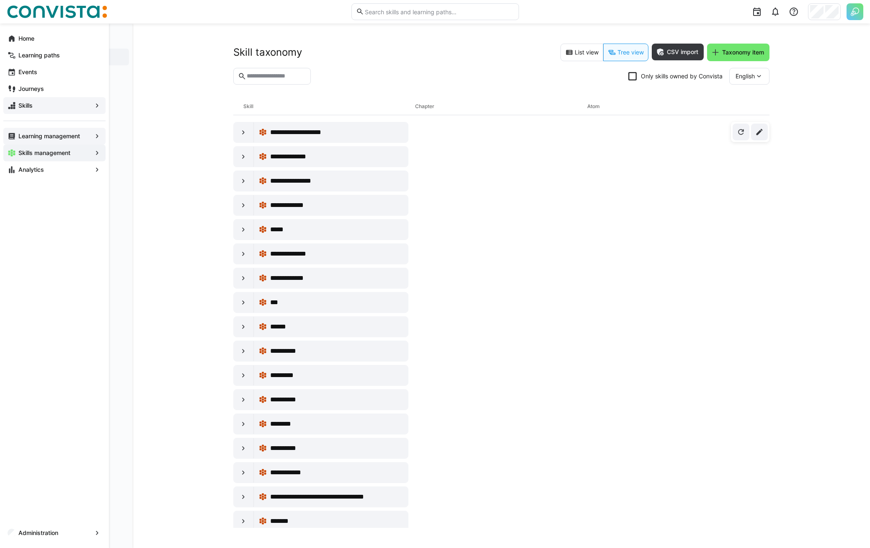
click at [17, 102] on div "Skills" at bounding box center [54, 105] width 102 height 17
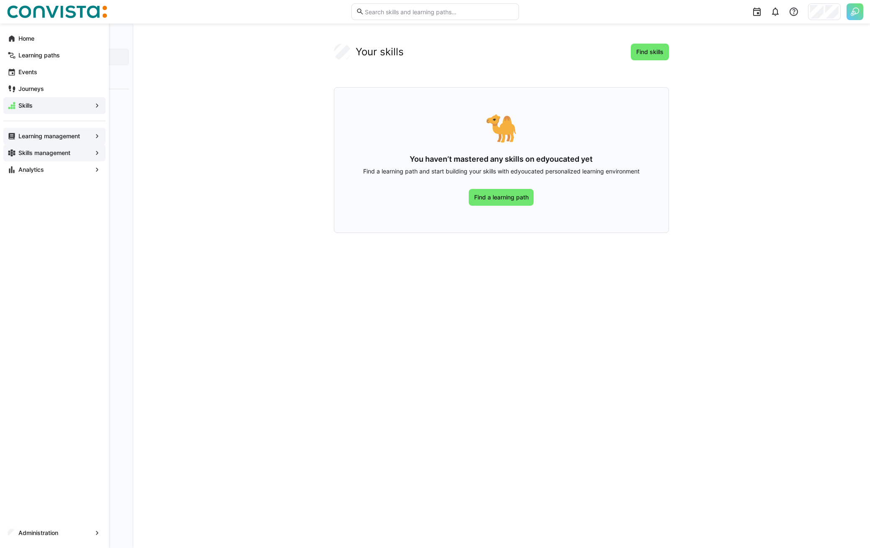
click at [39, 144] on div "Learning management" at bounding box center [54, 136] width 102 height 17
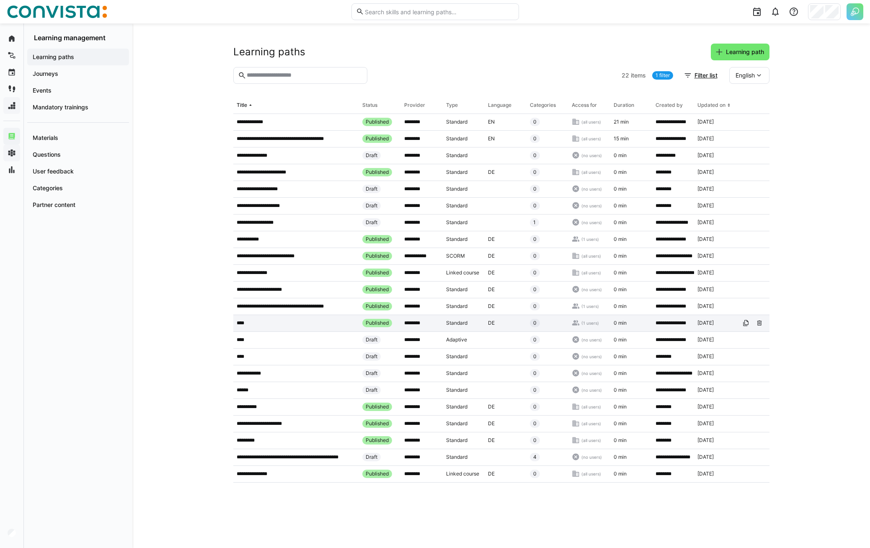
click at [275, 327] on div "****" at bounding box center [296, 323] width 126 height 17
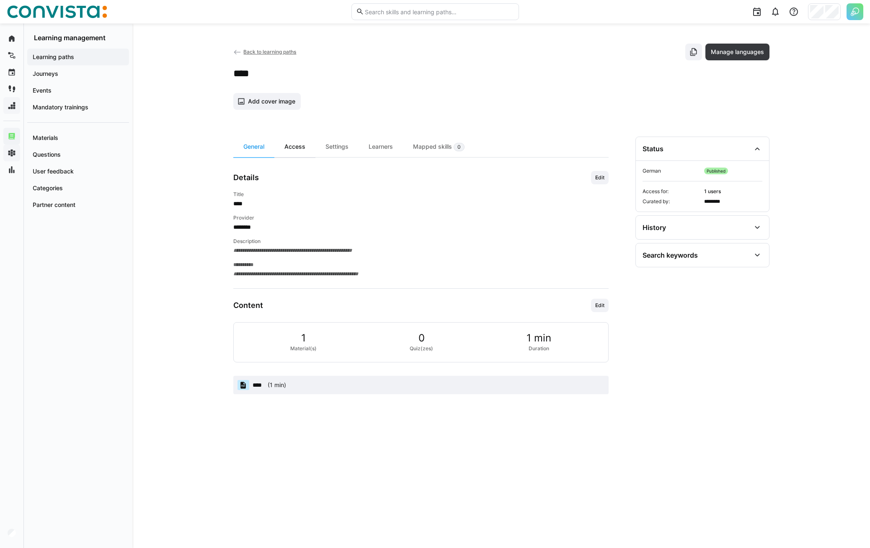
click at [297, 148] on div "Access" at bounding box center [294, 146] width 41 height 21
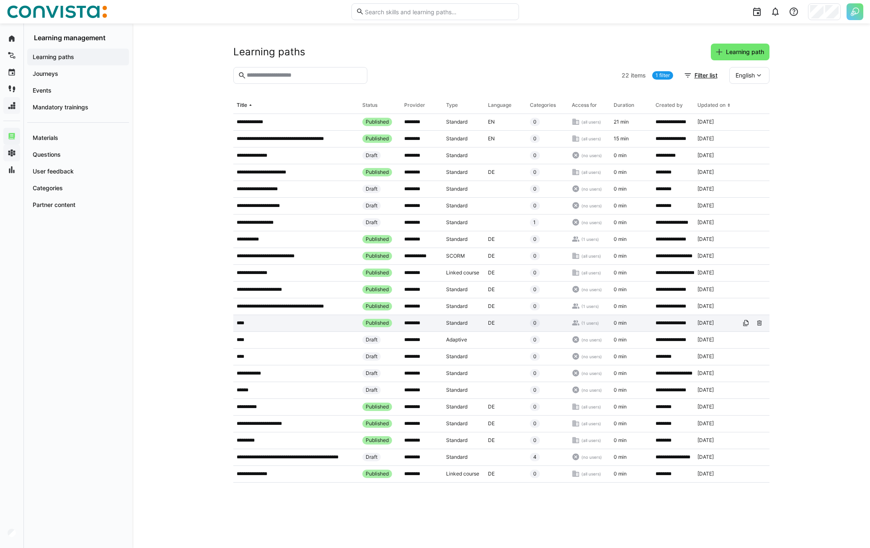
click at [288, 322] on app-table-first-column "****" at bounding box center [296, 322] width 119 height 7
click at [303, 307] on p "**********" at bounding box center [292, 306] width 111 height 7
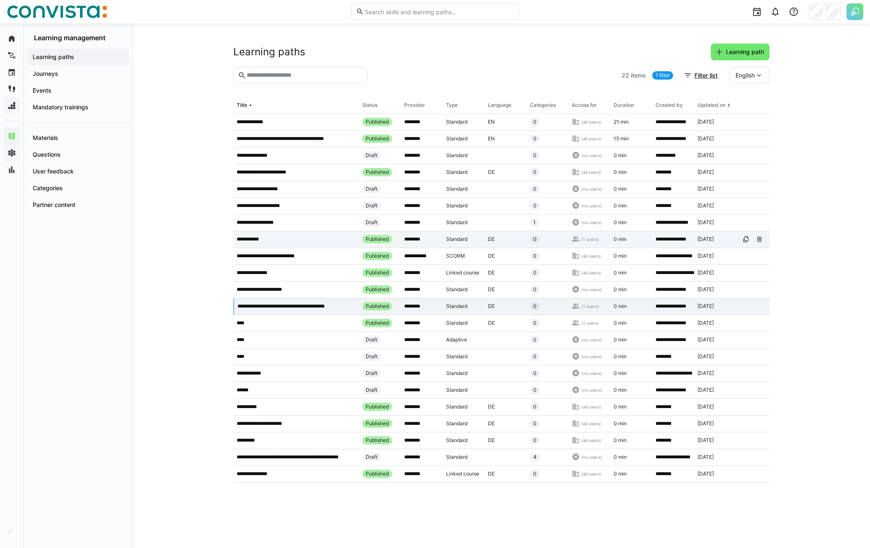
click at [318, 236] on div "**********" at bounding box center [296, 239] width 126 height 17
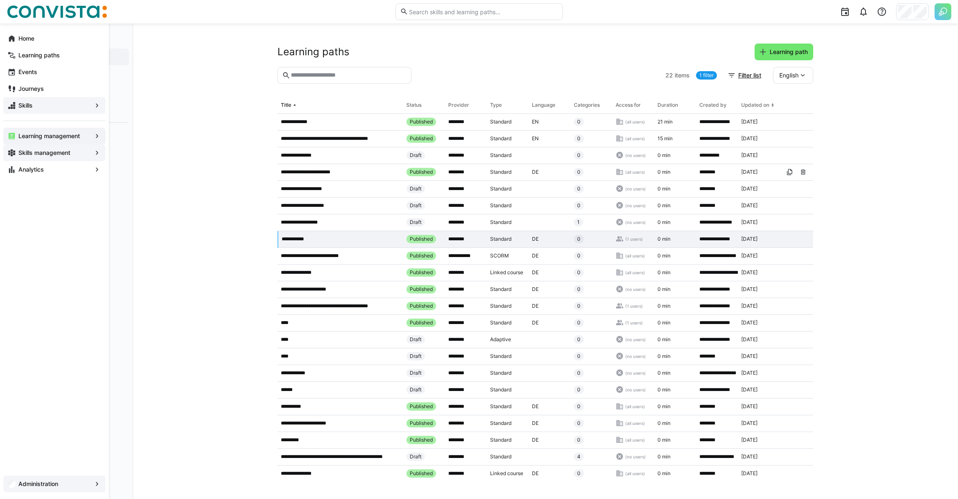
click at [17, 484] on span "Administration" at bounding box center [54, 484] width 75 height 8
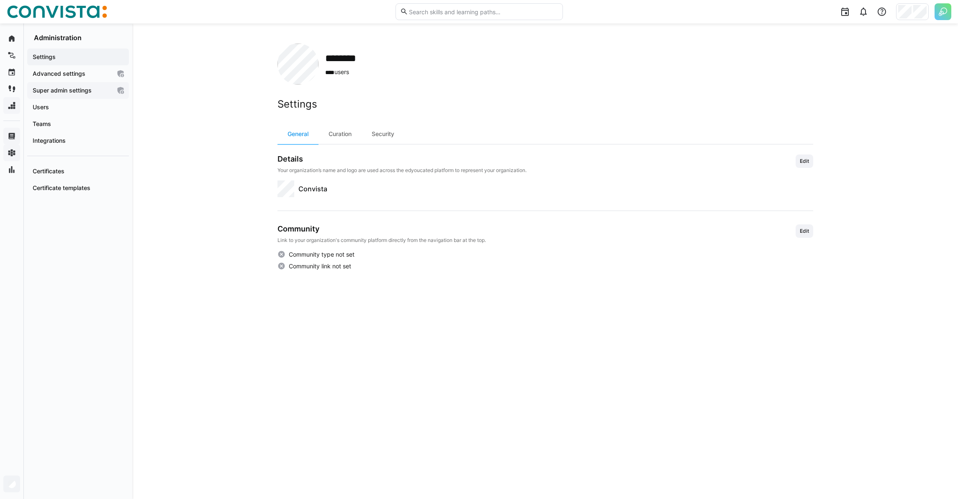
click at [94, 92] on span "Super admin settings" at bounding box center [71, 90] width 80 height 8
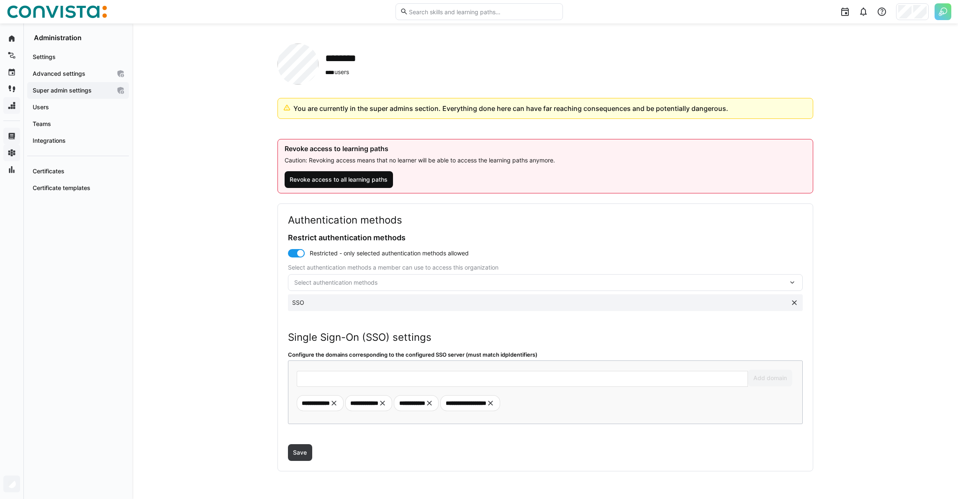
click at [366, 183] on span "Revoke access to all learning paths" at bounding box center [338, 179] width 100 height 8
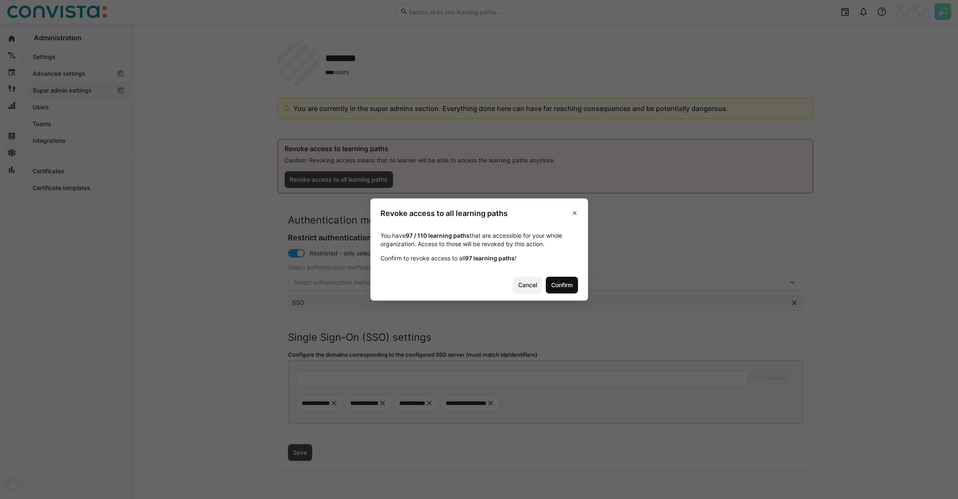
click at [568, 288] on span "Confirm" at bounding box center [562, 285] width 24 height 8
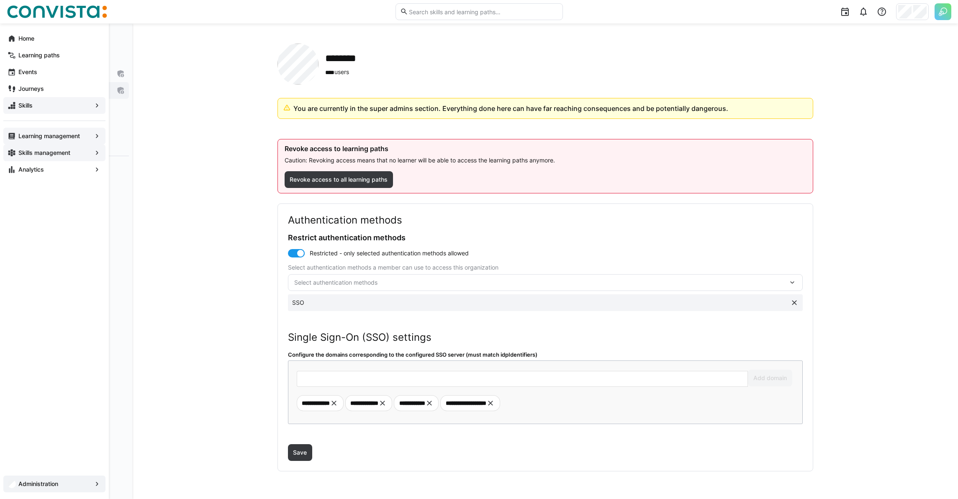
click at [22, 132] on span "Learning management" at bounding box center [54, 136] width 75 height 8
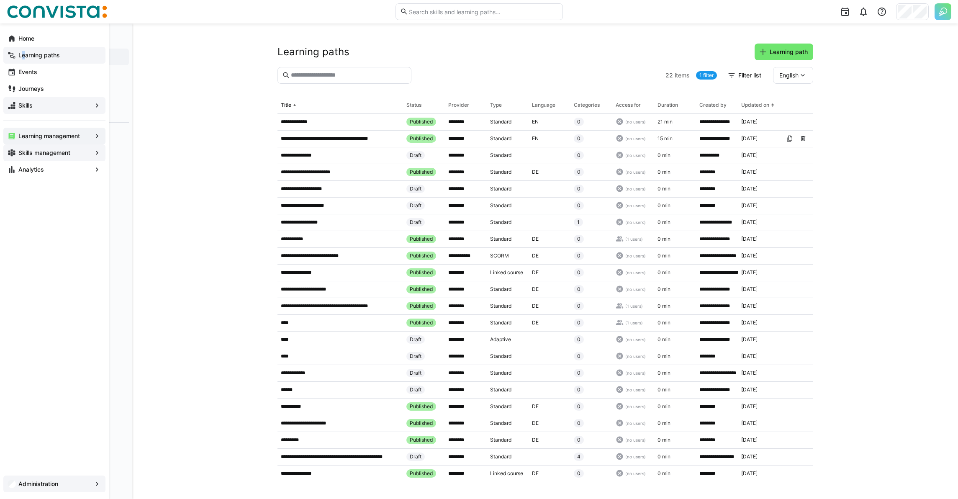
click at [0, 0] on app-navigation-label "Learning paths" at bounding box center [0, 0] width 0 height 0
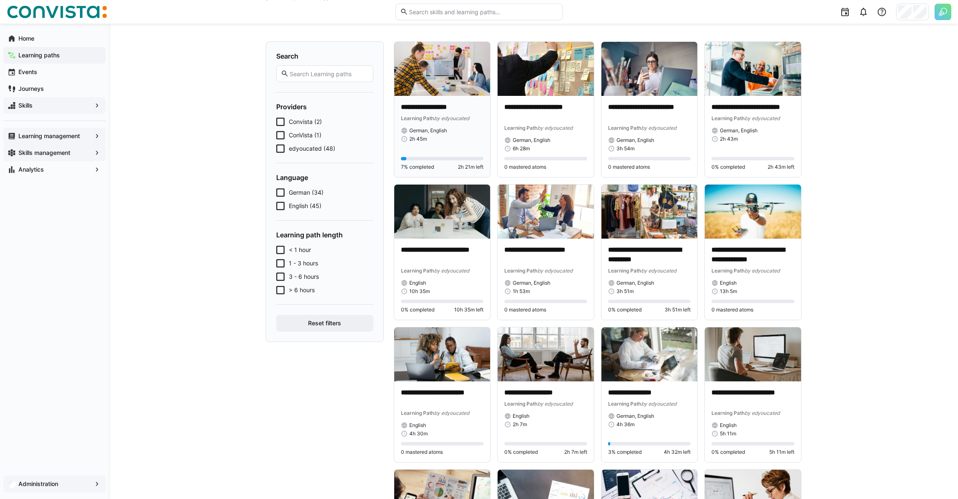
scroll to position [48, 0]
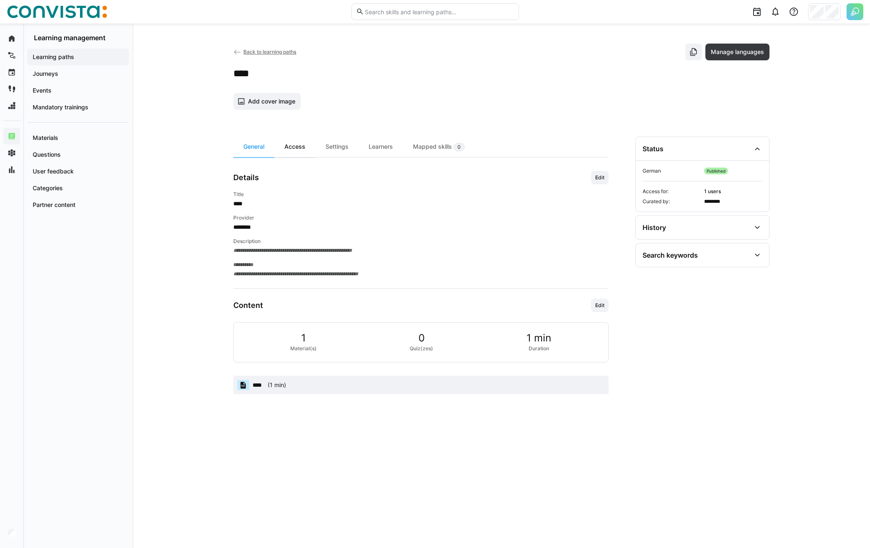
click at [298, 156] on div "Access" at bounding box center [294, 146] width 41 height 21
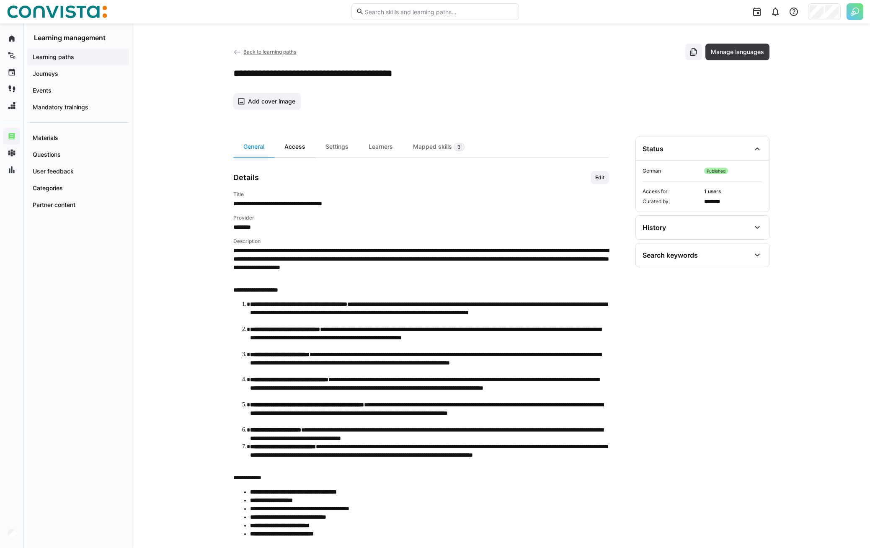
click at [304, 152] on div "Access" at bounding box center [294, 146] width 41 height 21
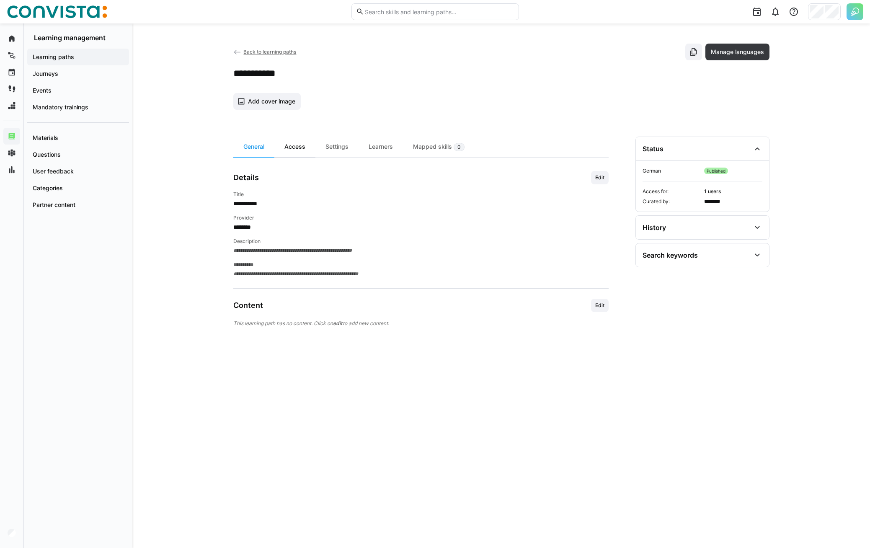
click at [294, 145] on div "Access" at bounding box center [294, 146] width 41 height 21
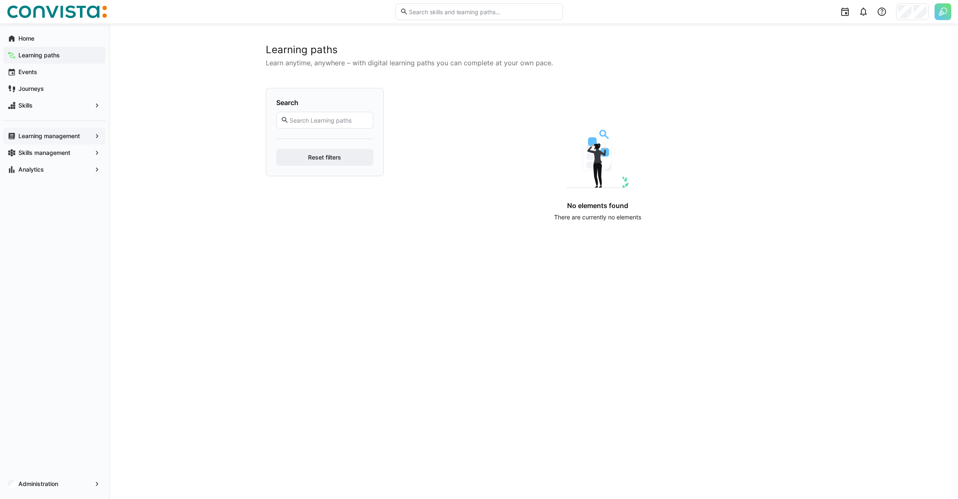
click at [0, 0] on app-navigation-label "Learning management" at bounding box center [0, 0] width 0 height 0
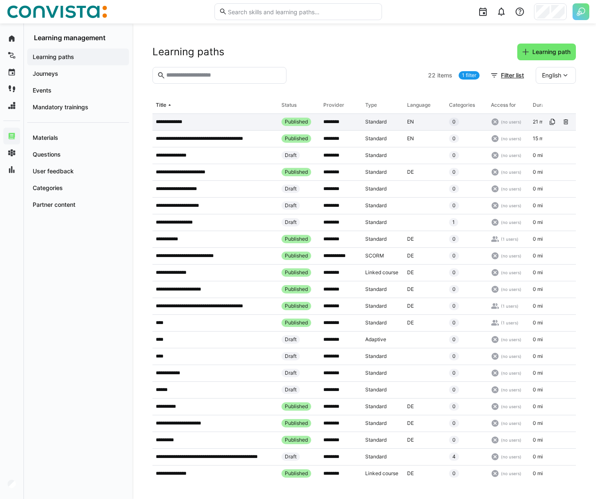
click at [226, 124] on app-table-first-column "**********" at bounding box center [215, 121] width 119 height 7
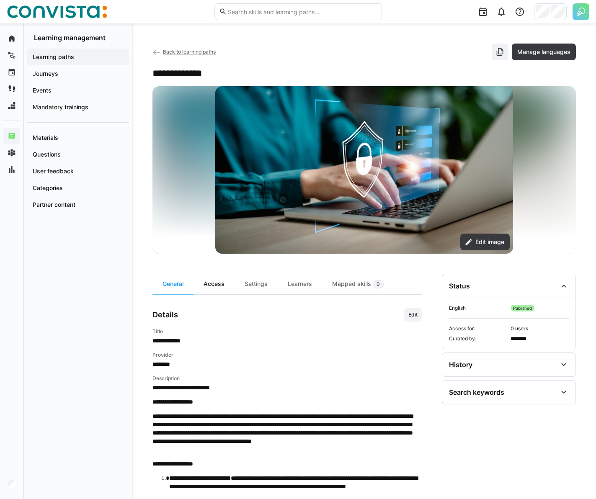
click at [219, 287] on div "Access" at bounding box center [213, 284] width 41 height 21
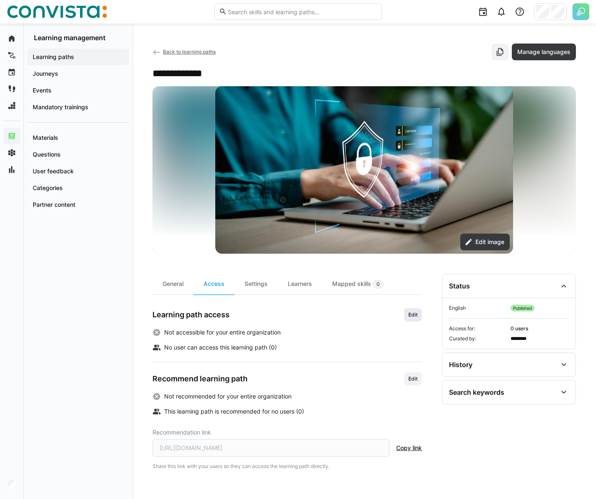
click at [417, 313] on span "Edit" at bounding box center [412, 314] width 11 height 7
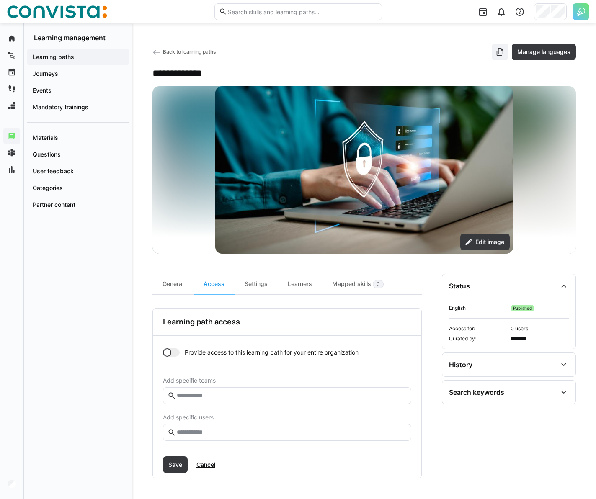
click at [202, 354] on span "Provide access to this learning path for your entire organization" at bounding box center [272, 352] width 174 height 8
click at [183, 470] on span "Save" at bounding box center [175, 464] width 25 height 17
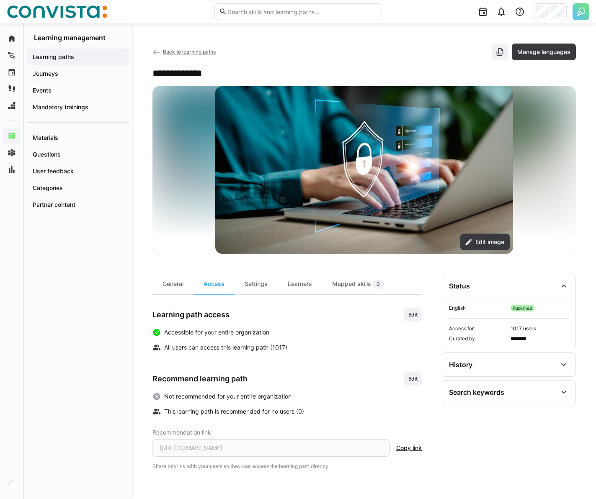
click at [0, 0] on app-navigation-label "Learning paths" at bounding box center [0, 0] width 0 height 0
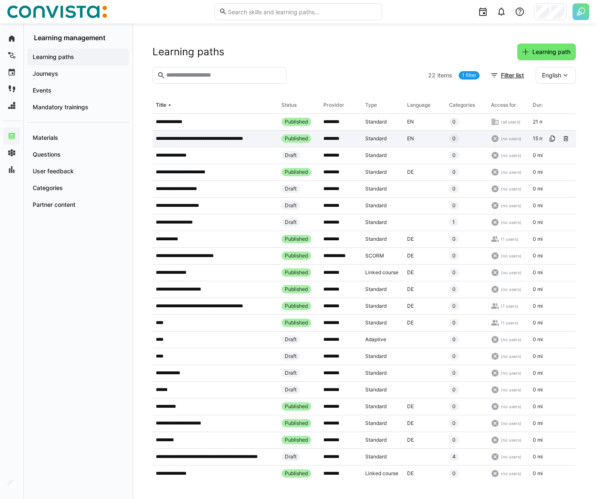
click at [236, 142] on p "**********" at bounding box center [211, 138] width 111 height 7
click at [228, 172] on app-table-first-column "**********" at bounding box center [215, 172] width 119 height 7
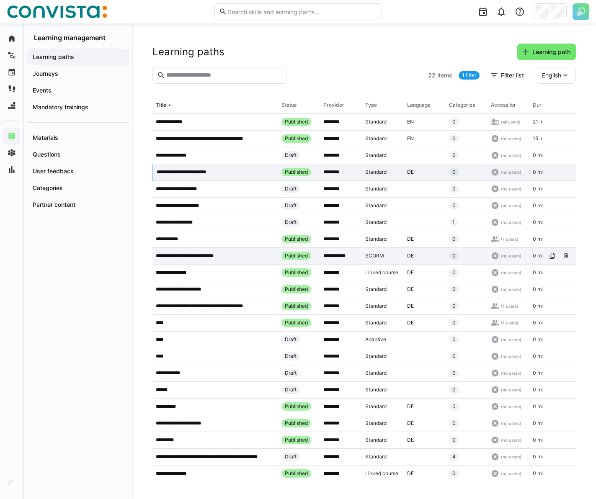
click at [233, 259] on app-table-first-column "**********" at bounding box center [215, 255] width 119 height 7
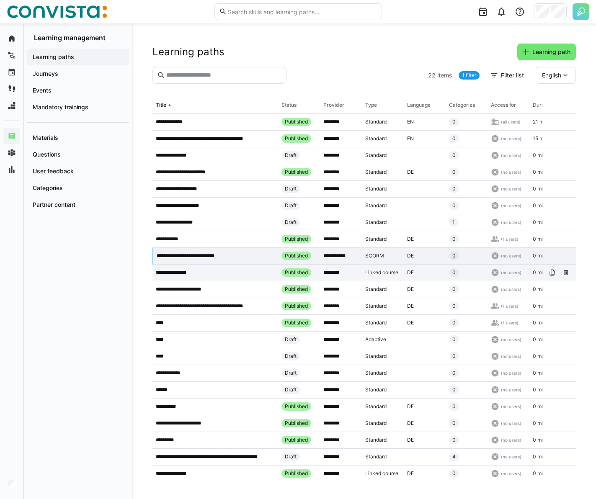
click at [229, 273] on app-table-first-column "**********" at bounding box center [215, 272] width 119 height 7
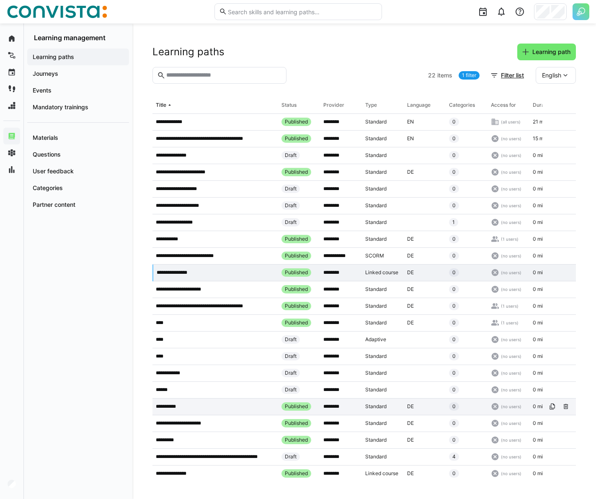
click at [249, 405] on app-table-first-column "**********" at bounding box center [215, 406] width 119 height 7
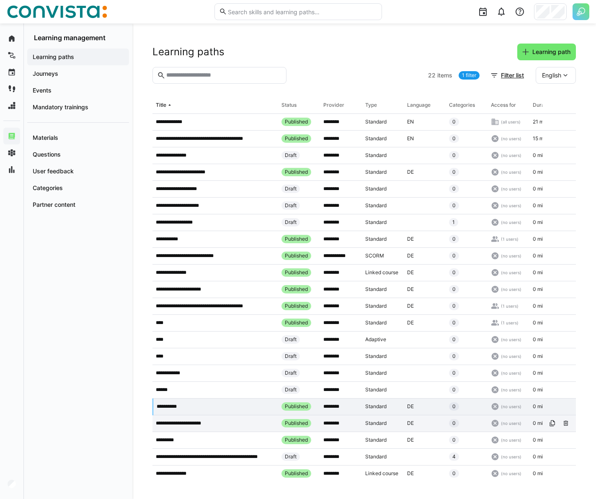
click at [237, 423] on app-table-first-column "**********" at bounding box center [215, 423] width 119 height 7
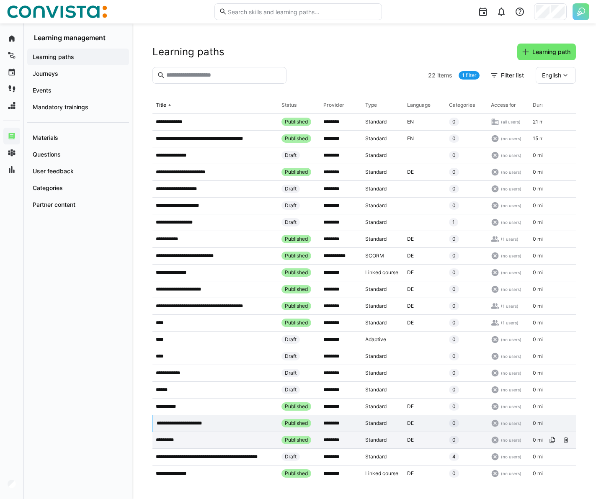
click at [229, 436] on div "*********" at bounding box center [215, 440] width 126 height 17
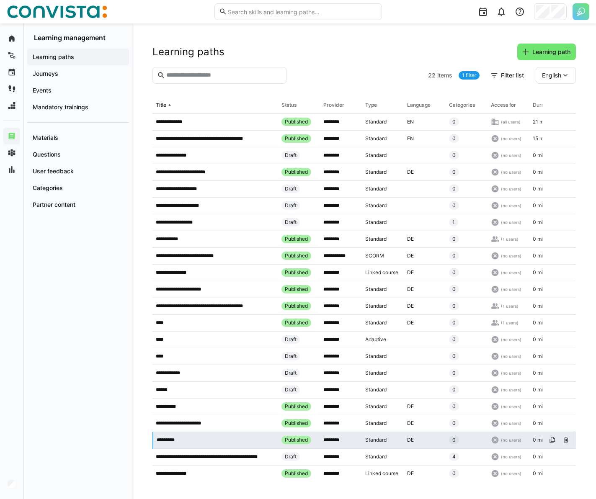
scroll to position [3, 0]
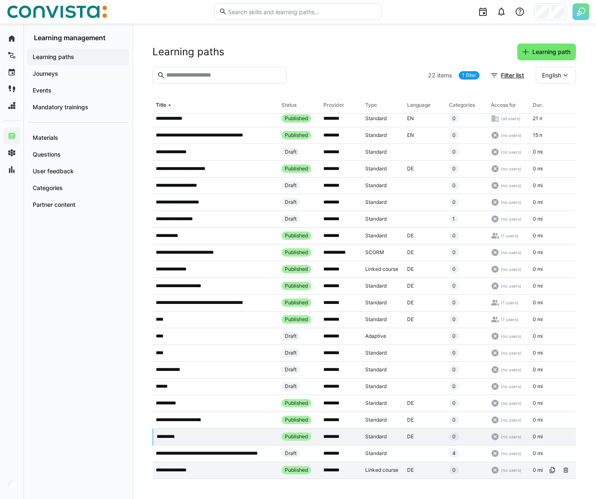
click at [202, 468] on app-table-first-column "**********" at bounding box center [215, 470] width 119 height 7
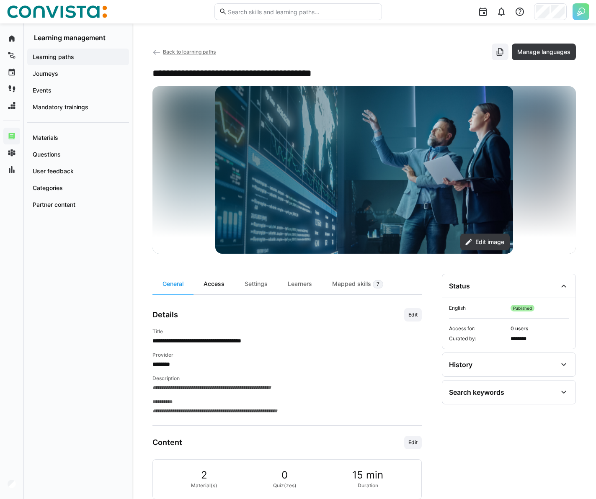
click at [217, 280] on div "Access" at bounding box center [213, 284] width 41 height 21
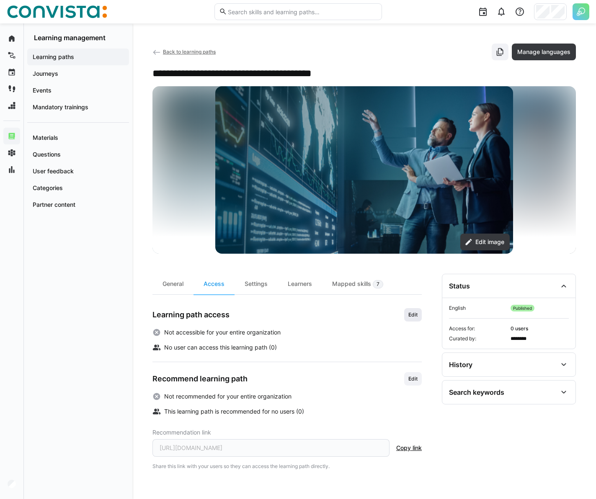
click at [414, 316] on span "Edit" at bounding box center [412, 314] width 11 height 7
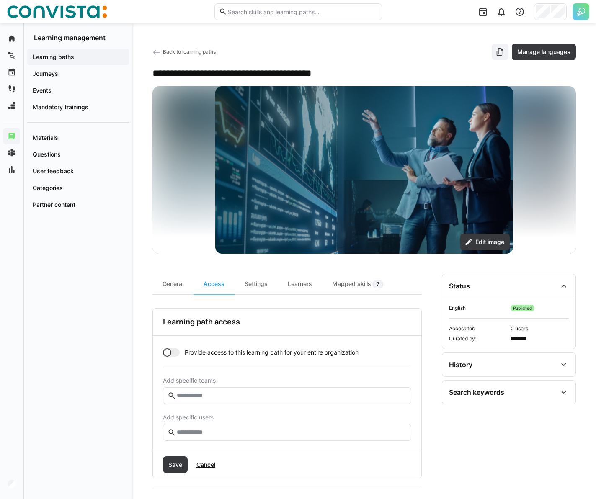
click at [271, 352] on span "Provide access to this learning path for your entire organization" at bounding box center [272, 352] width 174 height 8
click at [180, 468] on span "Save" at bounding box center [175, 465] width 16 height 8
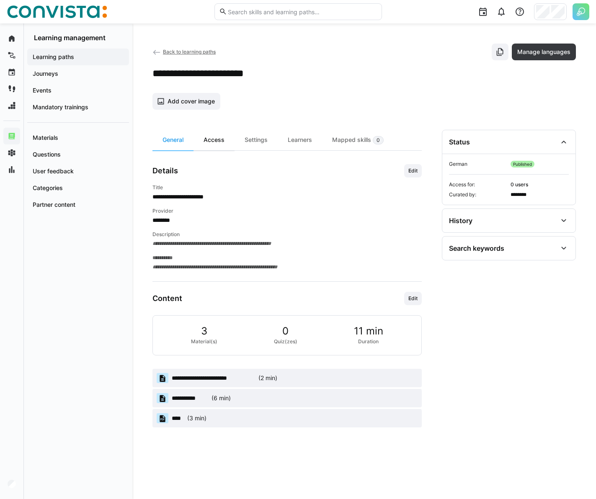
click at [215, 141] on div "Access" at bounding box center [213, 140] width 41 height 21
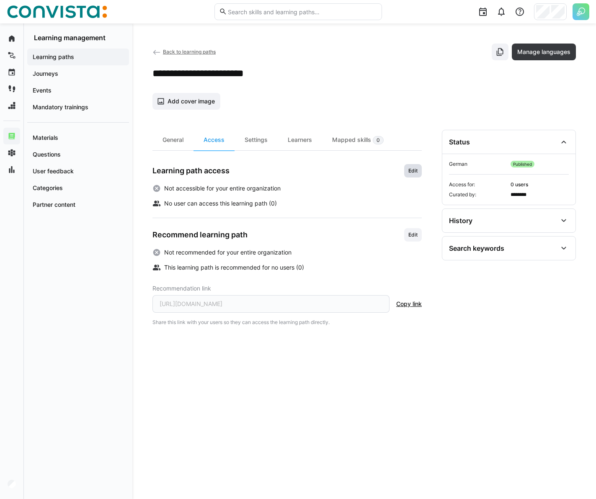
click at [417, 173] on span "Edit" at bounding box center [412, 170] width 11 height 7
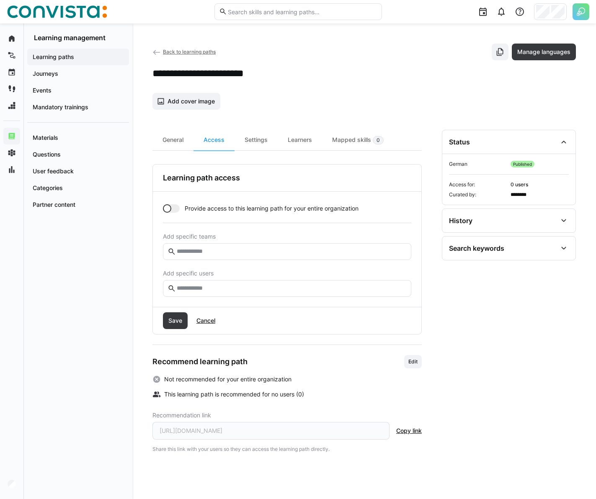
click at [275, 206] on span "Provide access to this learning path for your entire organization" at bounding box center [272, 208] width 174 height 8
click at [171, 326] on span "Save" at bounding box center [175, 320] width 25 height 17
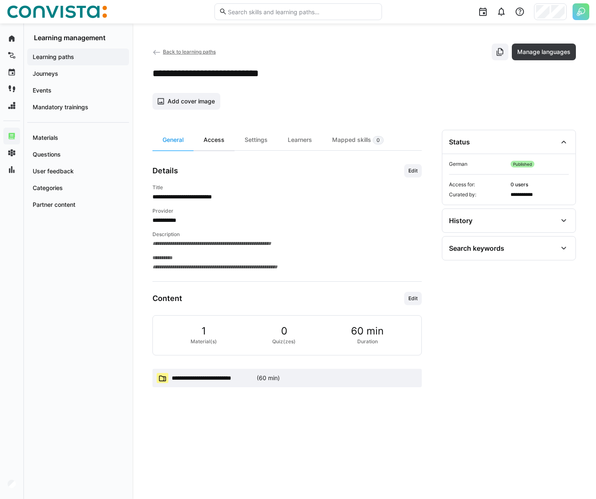
click at [221, 139] on div "Access" at bounding box center [213, 140] width 41 height 21
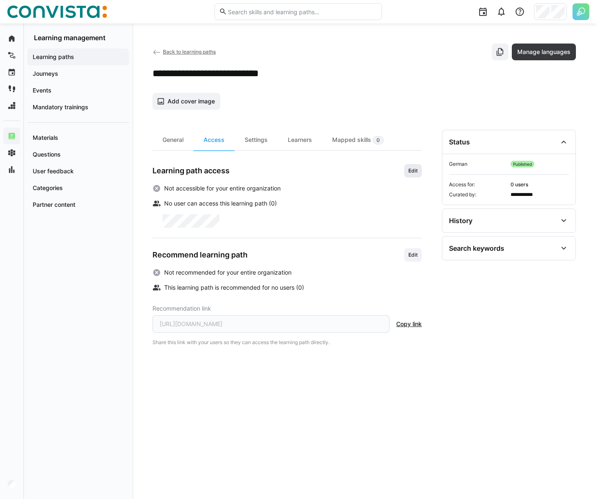
click at [410, 170] on span "Edit" at bounding box center [412, 170] width 11 height 7
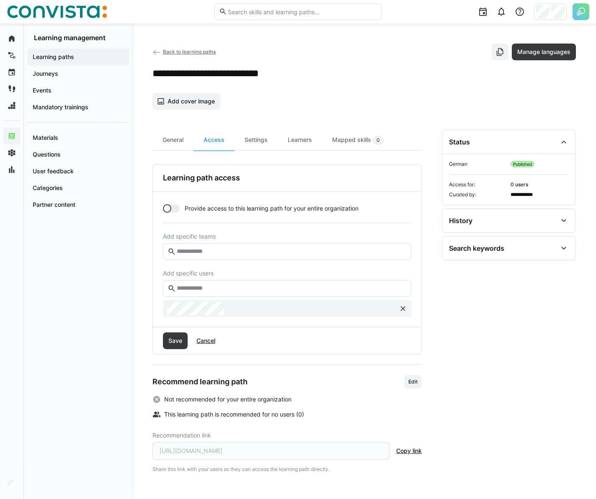
click at [201, 206] on span "Provide access to this learning path for your entire organization" at bounding box center [272, 208] width 174 height 8
click at [168, 342] on span "Save" at bounding box center [175, 341] width 16 height 8
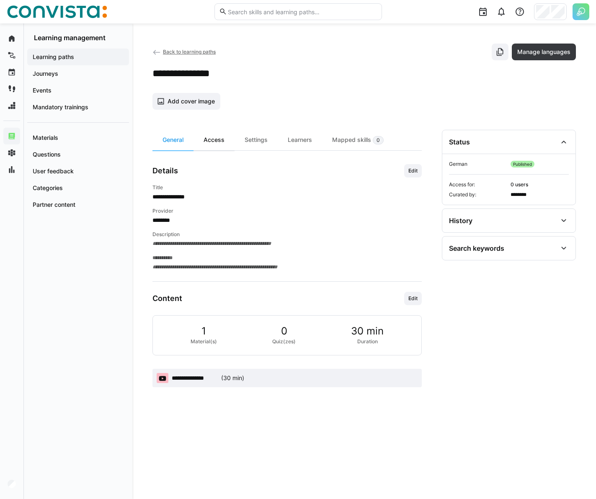
click at [211, 142] on div "Access" at bounding box center [213, 140] width 41 height 21
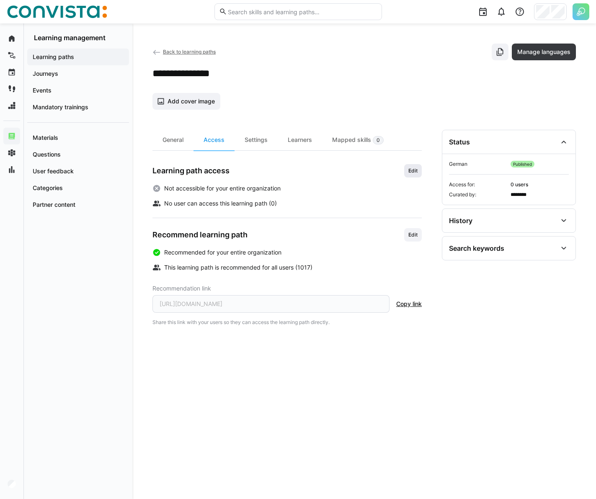
click at [410, 172] on span "Edit" at bounding box center [412, 170] width 11 height 7
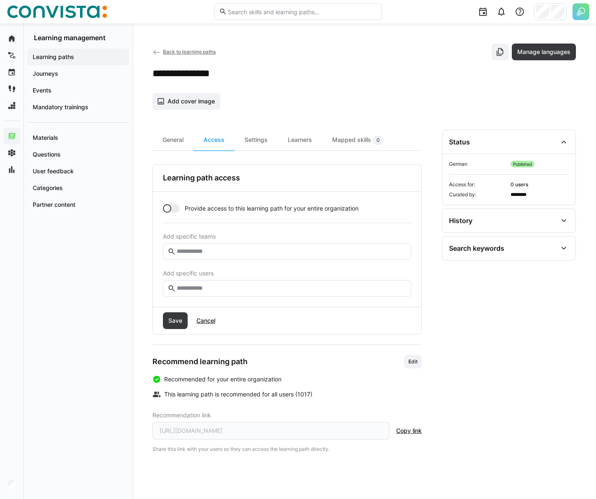
click at [199, 207] on span "Provide access to this learning path for your entire organization" at bounding box center [272, 208] width 174 height 8
click at [177, 317] on span "Save" at bounding box center [175, 320] width 16 height 8
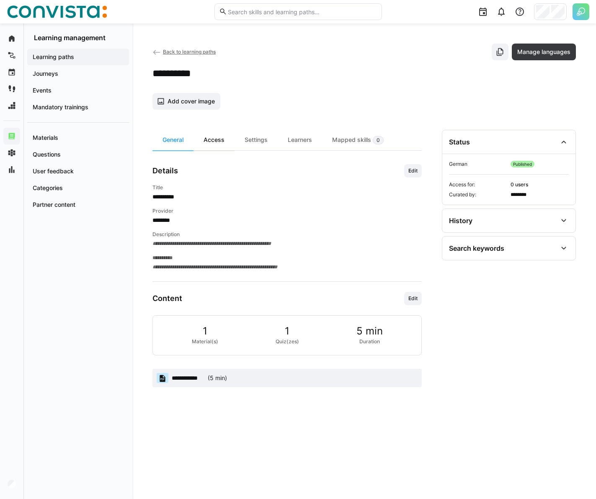
click at [211, 141] on div "Access" at bounding box center [213, 140] width 41 height 21
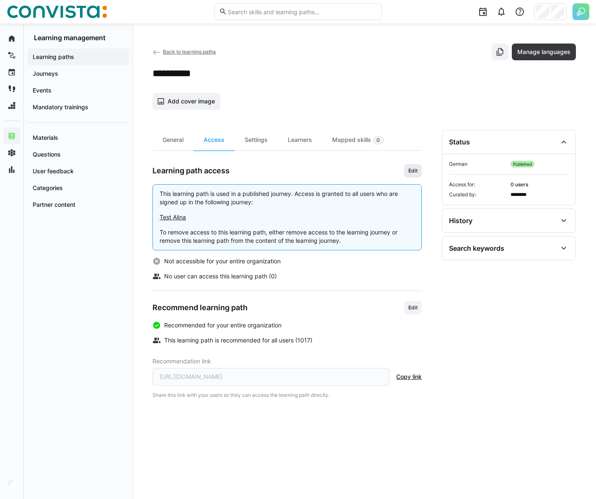
click at [411, 173] on span "Edit" at bounding box center [412, 170] width 11 height 7
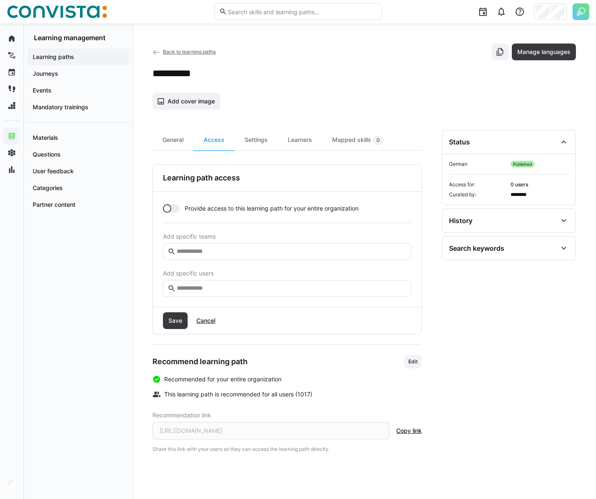
click at [203, 213] on div "Provide access to this learning path for your entire organization Add specific …" at bounding box center [287, 250] width 248 height 93
click at [172, 210] on div at bounding box center [171, 208] width 17 height 8
click at [181, 321] on span "Save" at bounding box center [175, 320] width 16 height 8
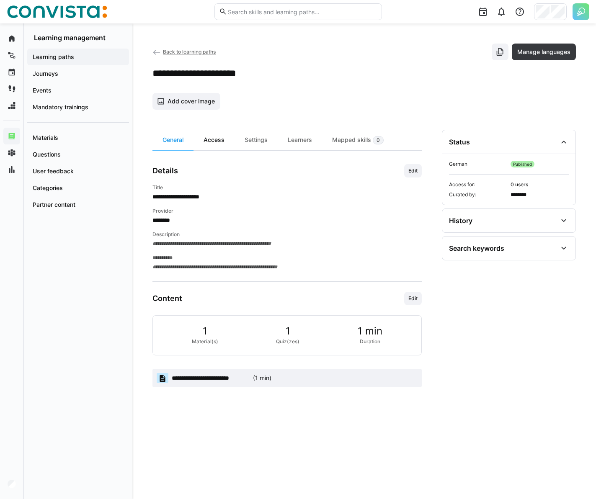
click at [214, 141] on div "Access" at bounding box center [213, 140] width 41 height 21
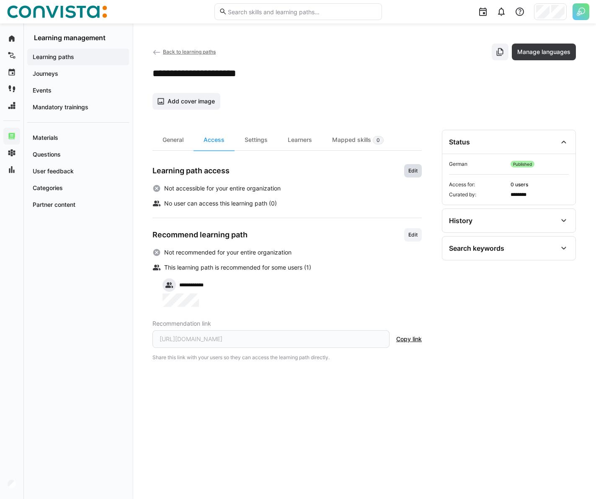
click at [418, 170] on span "Edit" at bounding box center [412, 170] width 11 height 7
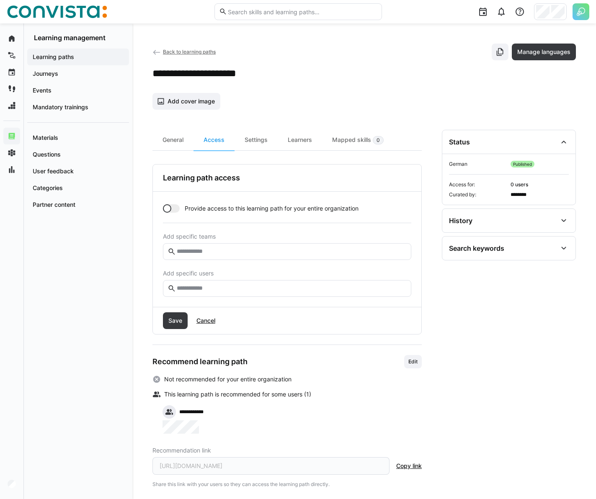
click at [196, 208] on span "Provide access to this learning path for your entire organization" at bounding box center [272, 208] width 174 height 8
click at [175, 326] on span "Save" at bounding box center [175, 320] width 25 height 17
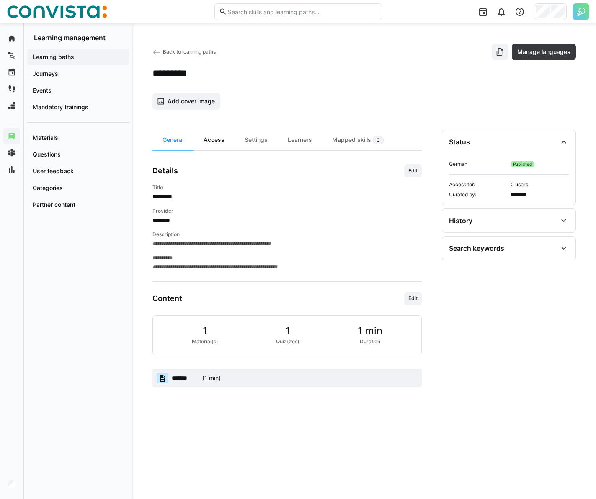
click at [211, 138] on div "Access" at bounding box center [213, 140] width 41 height 21
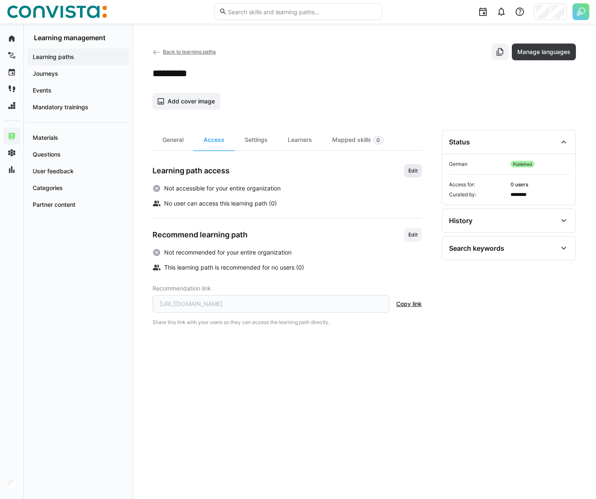
click at [409, 168] on span "Edit" at bounding box center [412, 170] width 11 height 7
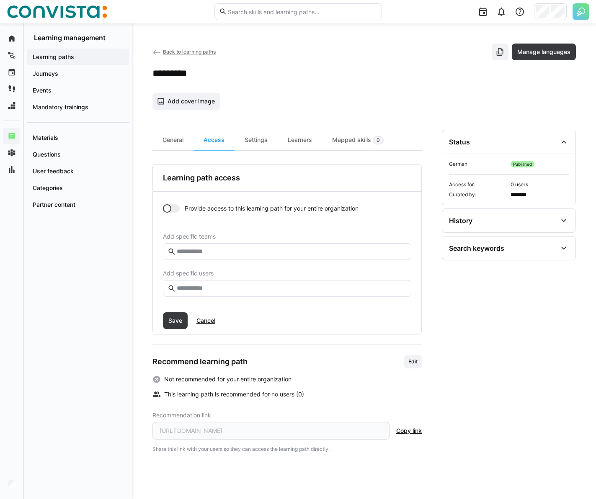
click at [211, 212] on span "Provide access to this learning path for your entire organization" at bounding box center [272, 208] width 174 height 8
click at [176, 323] on span "Save" at bounding box center [175, 320] width 16 height 8
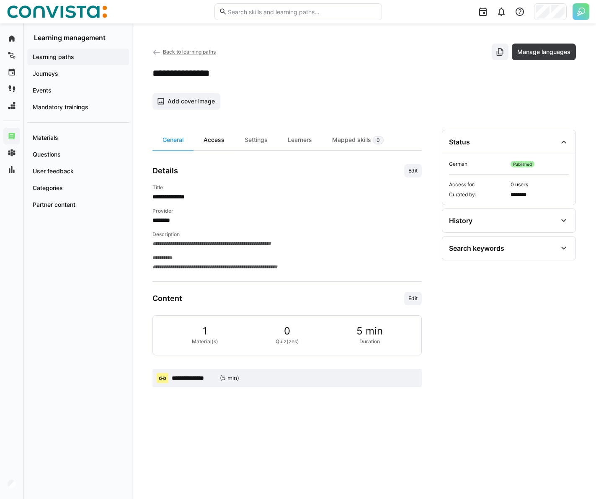
click at [223, 134] on div "Access" at bounding box center [213, 140] width 41 height 21
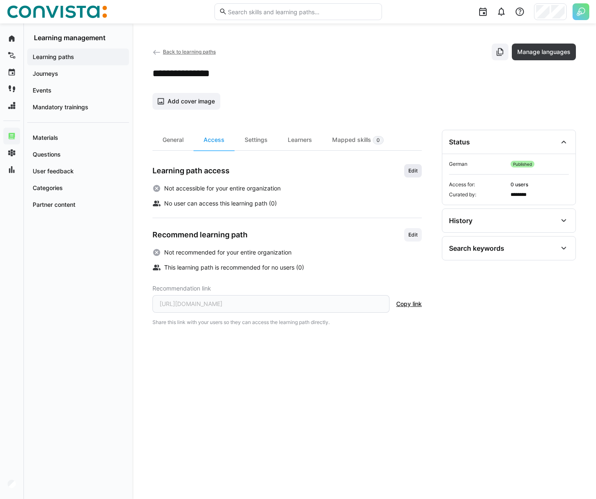
click at [408, 166] on span "Edit" at bounding box center [413, 170] width 18 height 13
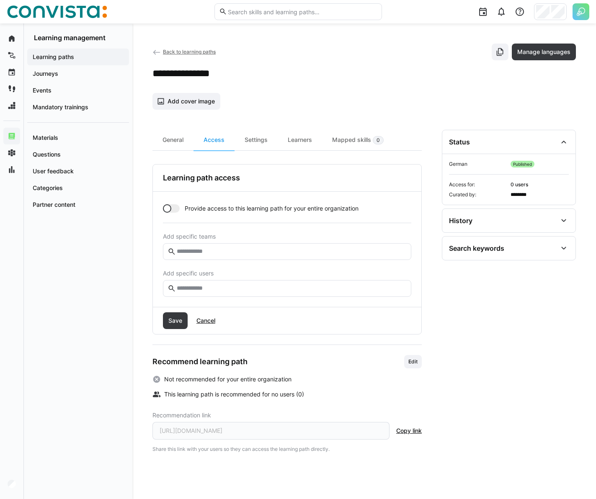
click at [193, 211] on span "Provide access to this learning path for your entire organization" at bounding box center [272, 208] width 174 height 8
click at [168, 328] on span "Save" at bounding box center [175, 320] width 25 height 17
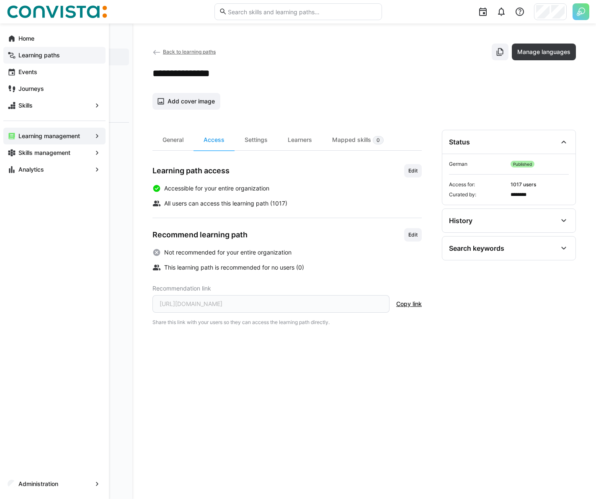
click at [0, 0] on app-navigation-label "Learning paths" at bounding box center [0, 0] width 0 height 0
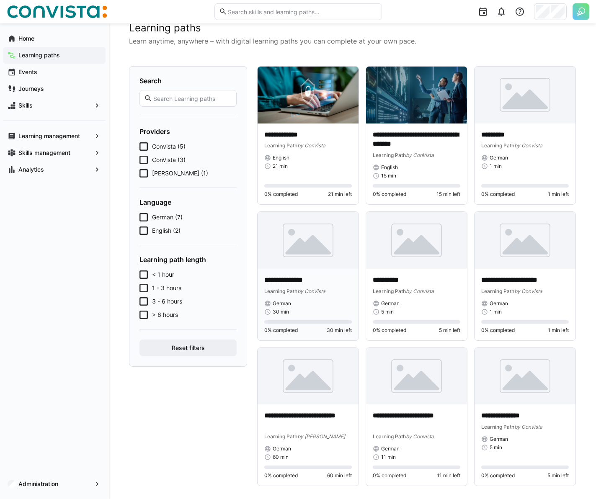
scroll to position [29, 0]
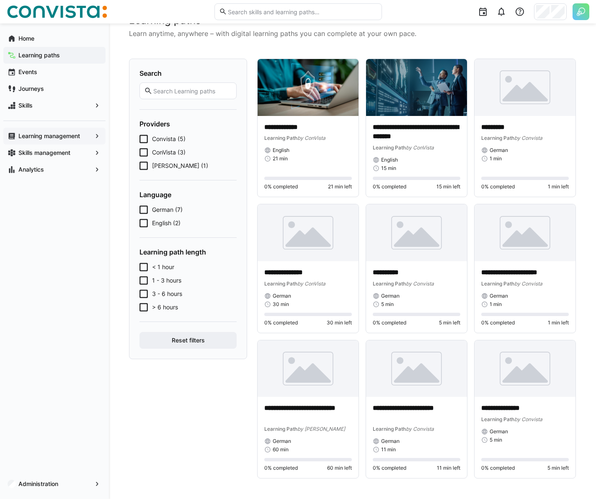
click at [0, 0] on app-navigation-label "Learning management" at bounding box center [0, 0] width 0 height 0
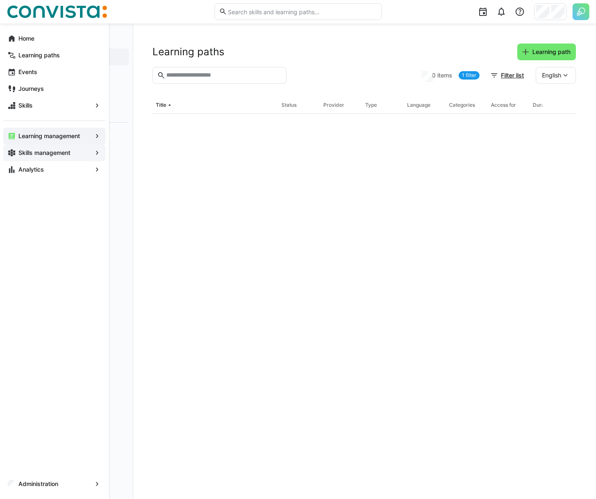
click at [0, 0] on app-navigation-label "Skills management" at bounding box center [0, 0] width 0 height 0
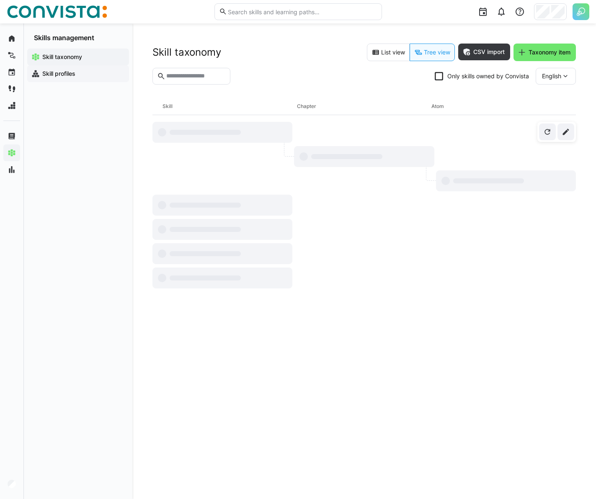
click at [107, 73] on span "Skill profiles" at bounding box center [83, 73] width 84 height 8
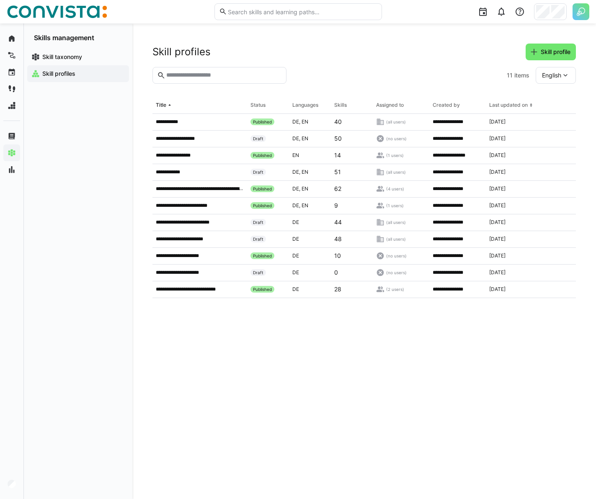
click at [345, 64] on header "Skill profiles Skill profile" at bounding box center [363, 55] width 423 height 23
click at [229, 122] on app-table-first-column "**********" at bounding box center [200, 121] width 88 height 7
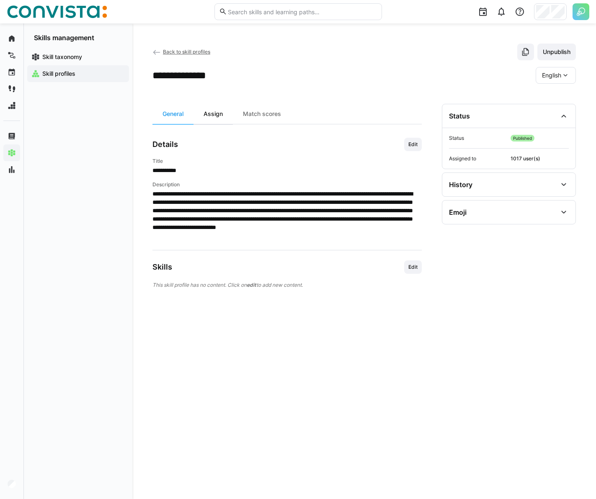
click at [230, 117] on div "Assign" at bounding box center [212, 114] width 39 height 20
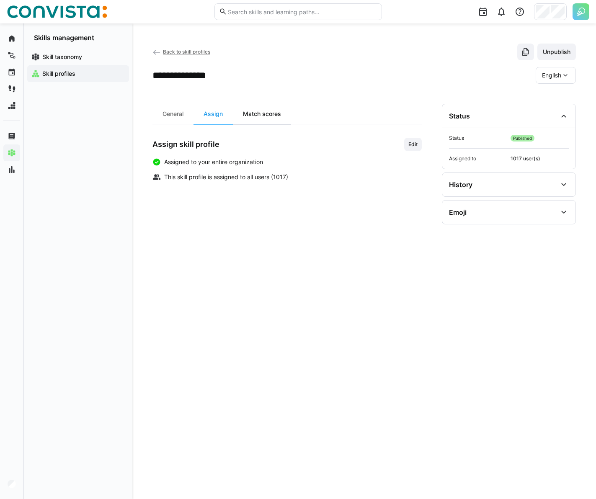
click at [266, 116] on div "Match scores" at bounding box center [262, 114] width 58 height 20
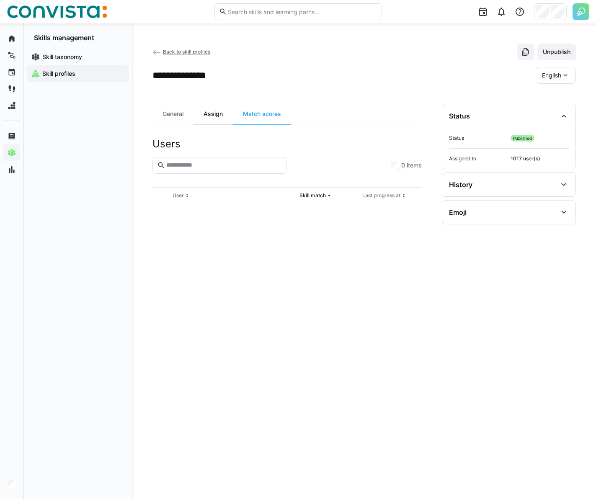
click at [218, 117] on div "Assign" at bounding box center [212, 114] width 39 height 20
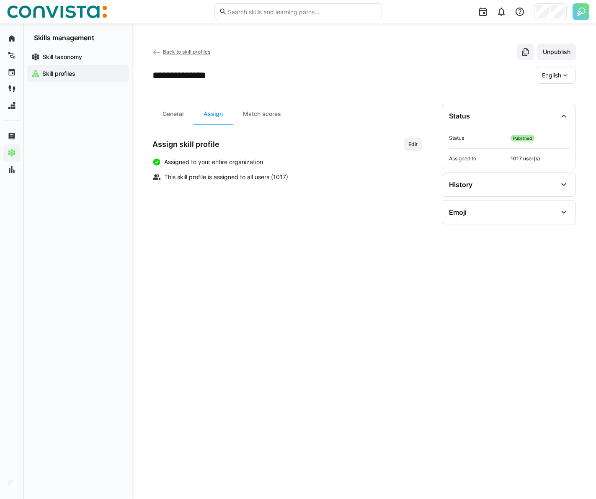
click at [155, 52] on eds-icon at bounding box center [156, 52] width 8 height 8
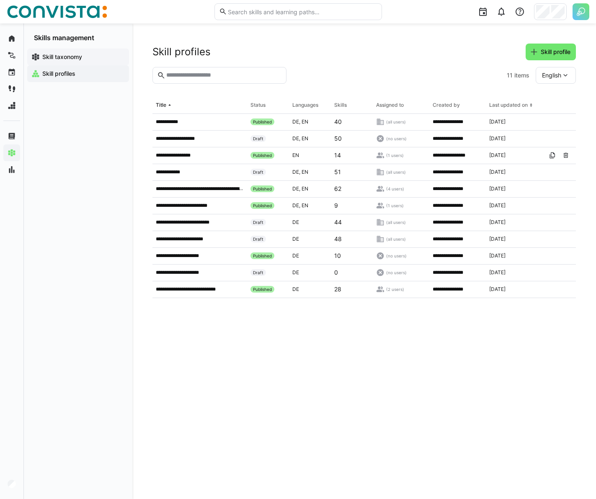
click at [93, 52] on div "Skill taxonomy" at bounding box center [78, 57] width 102 height 17
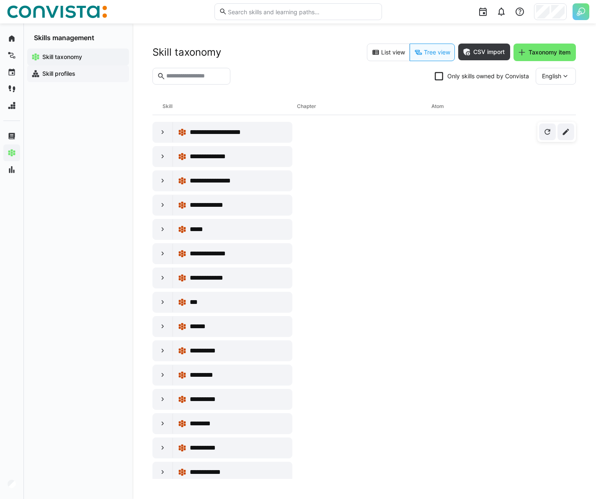
click at [58, 69] on div "Skill profiles" at bounding box center [78, 73] width 102 height 17
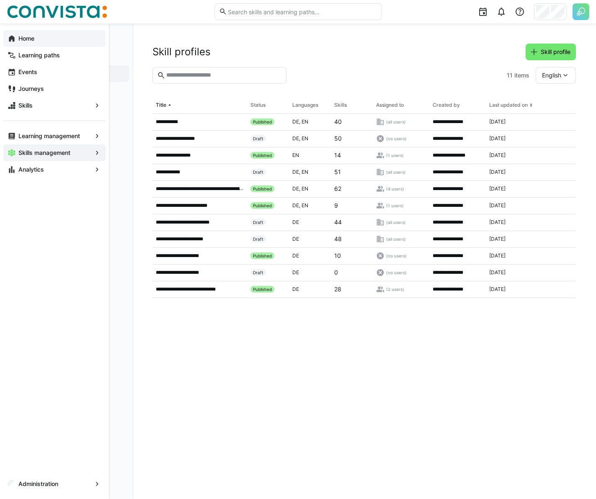
click at [0, 0] on app-navigation-label "Home" at bounding box center [0, 0] width 0 height 0
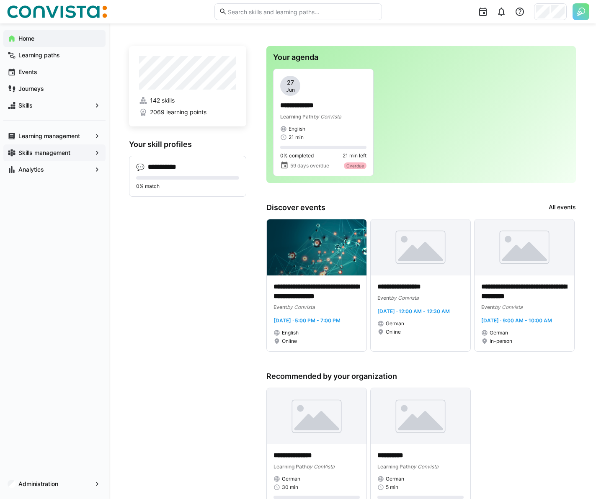
click at [584, 164] on div "**********" at bounding box center [352, 370] width 487 height 694
